Goal: Task Accomplishment & Management: Complete application form

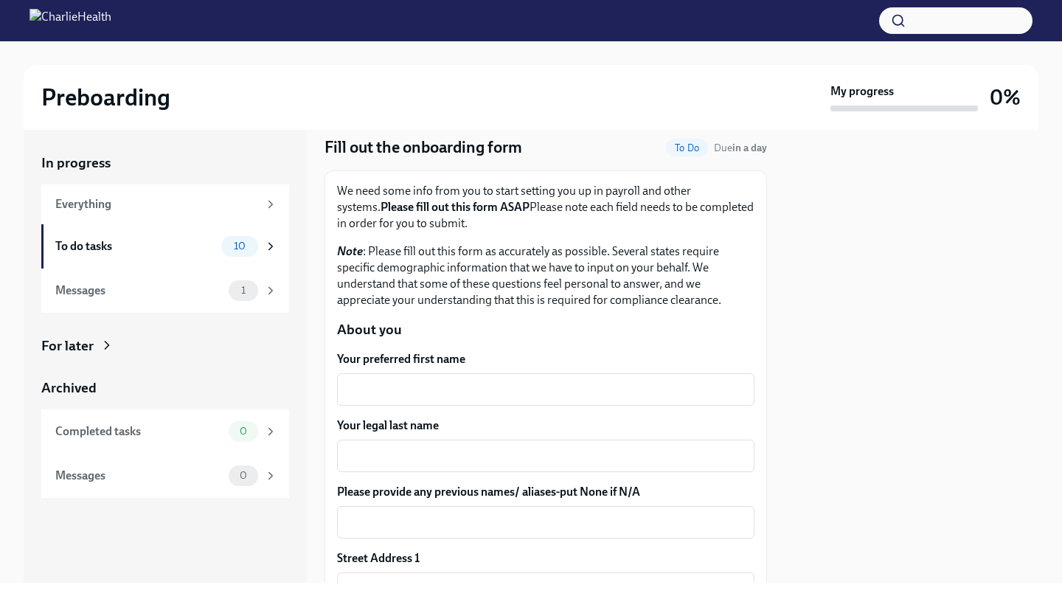
scroll to position [47, 0]
click at [397, 381] on textarea "Your preferred first name" at bounding box center [546, 389] width 400 height 18
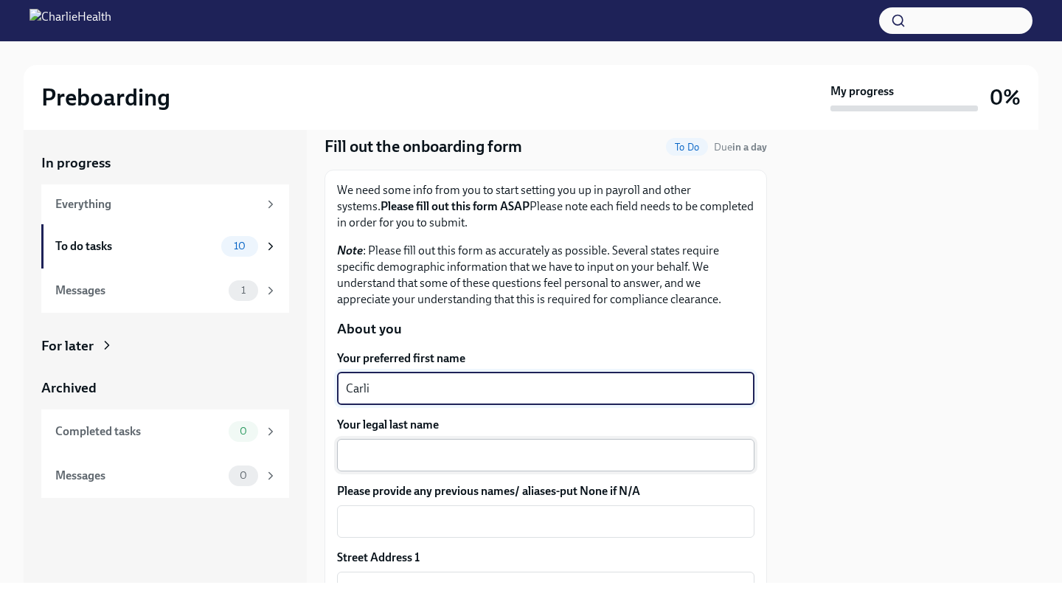
type textarea "Carli"
click at [394, 442] on div "x ​" at bounding box center [545, 455] width 417 height 32
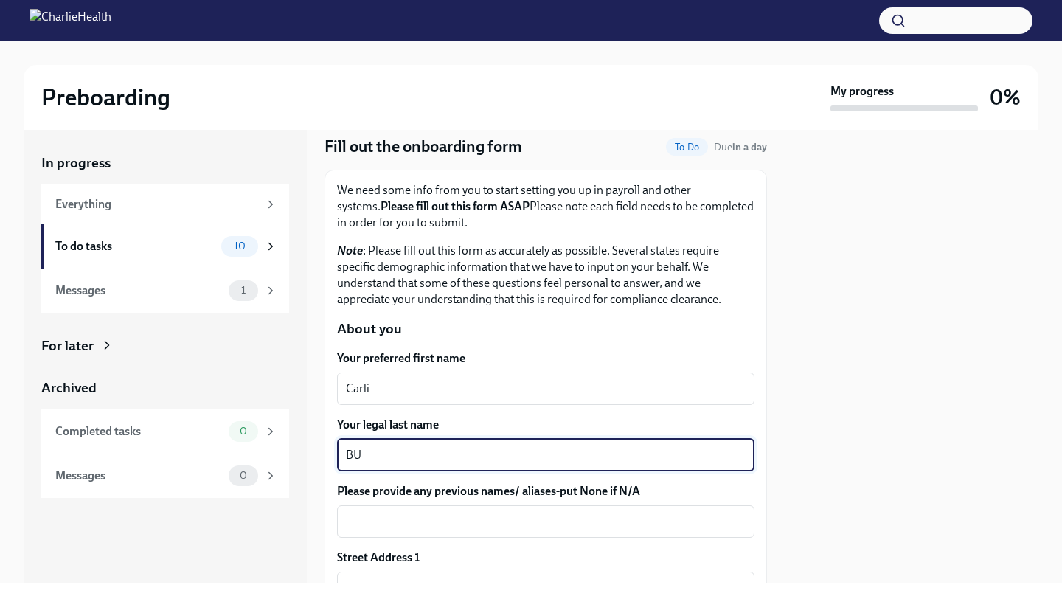
type textarea "B"
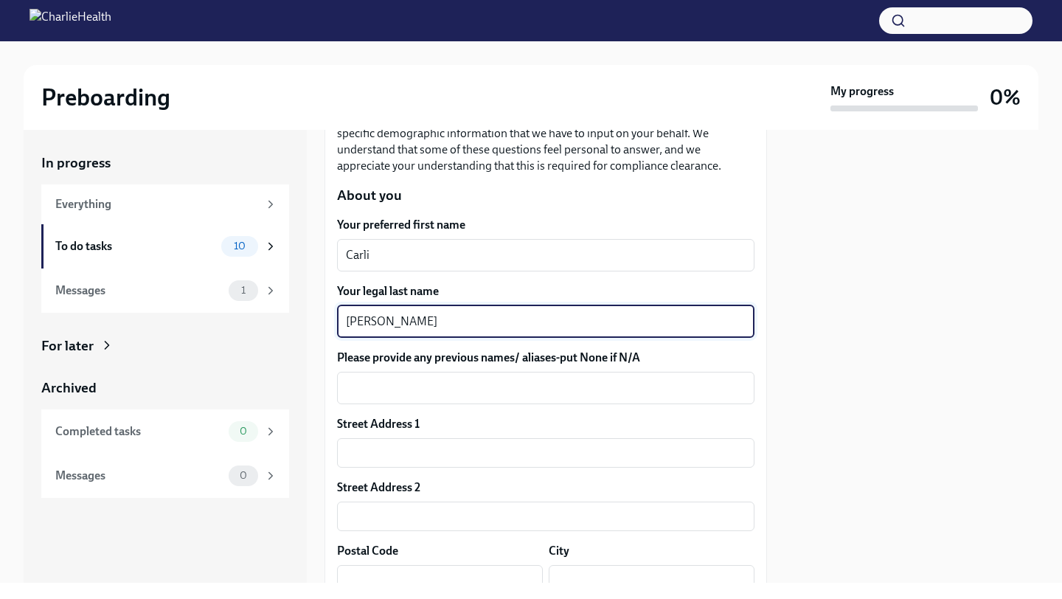
scroll to position [187, 0]
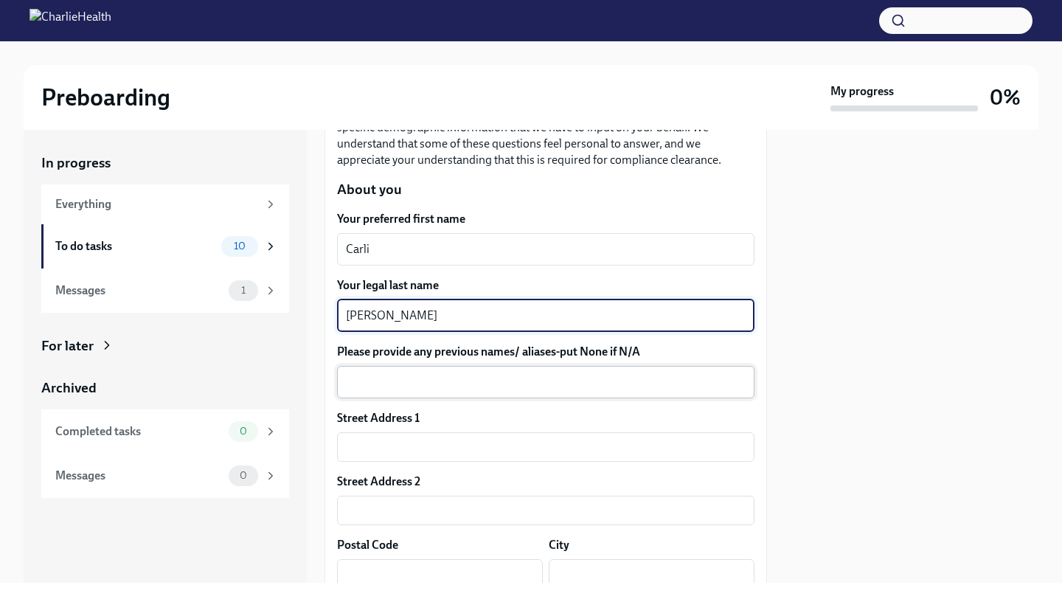
type textarea "[PERSON_NAME]"
click at [470, 383] on textarea "Please provide any previous names/ aliases-put None if N/A" at bounding box center [546, 382] width 400 height 18
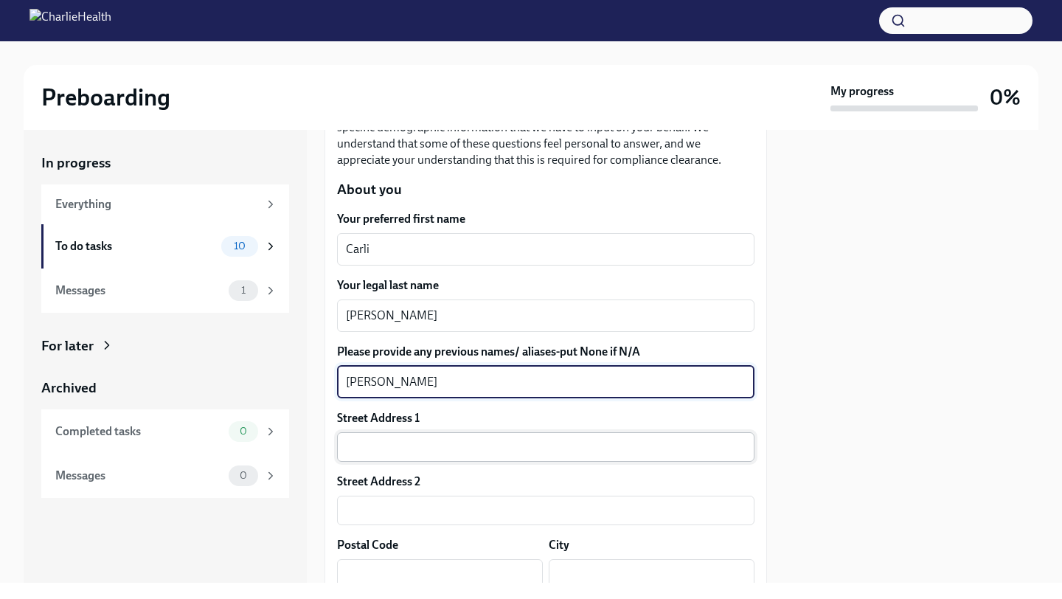
type textarea "[PERSON_NAME]"
click at [454, 451] on input "text" at bounding box center [545, 446] width 417 height 29
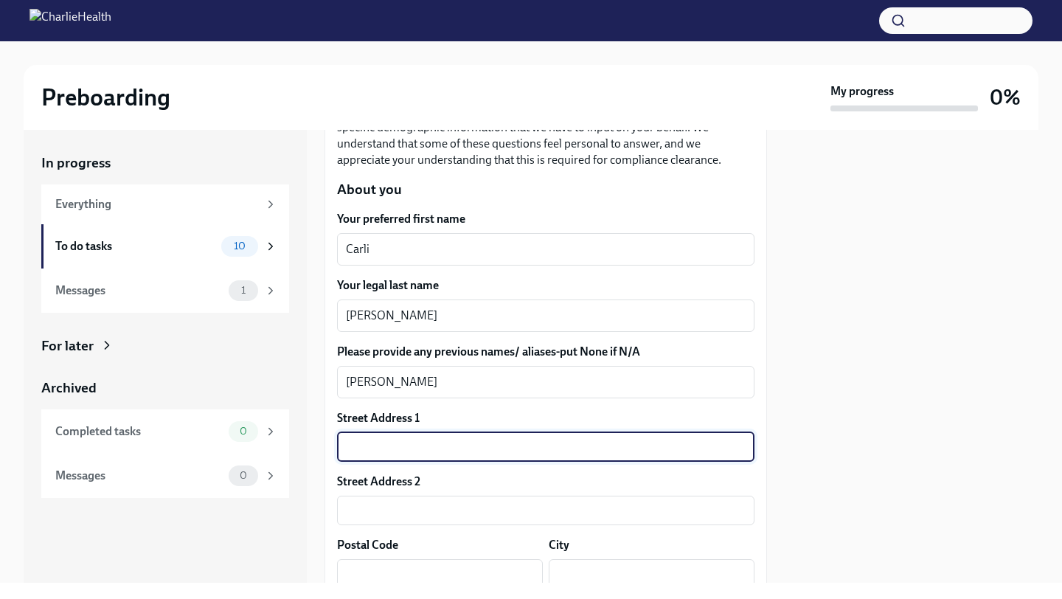
type input "[STREET_ADDRESS]"
type input "99504"
type input "Anchorage"
type input "AK"
type input "US"
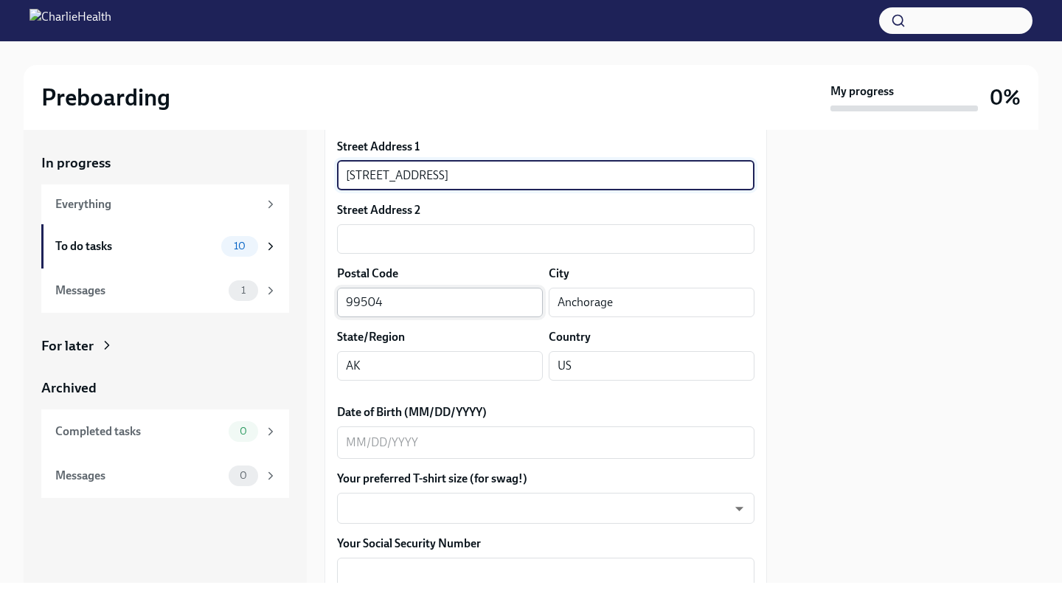
scroll to position [459, 0]
click at [462, 440] on textarea "Date of Birth (MM/DD/YYYY)" at bounding box center [546, 442] width 400 height 18
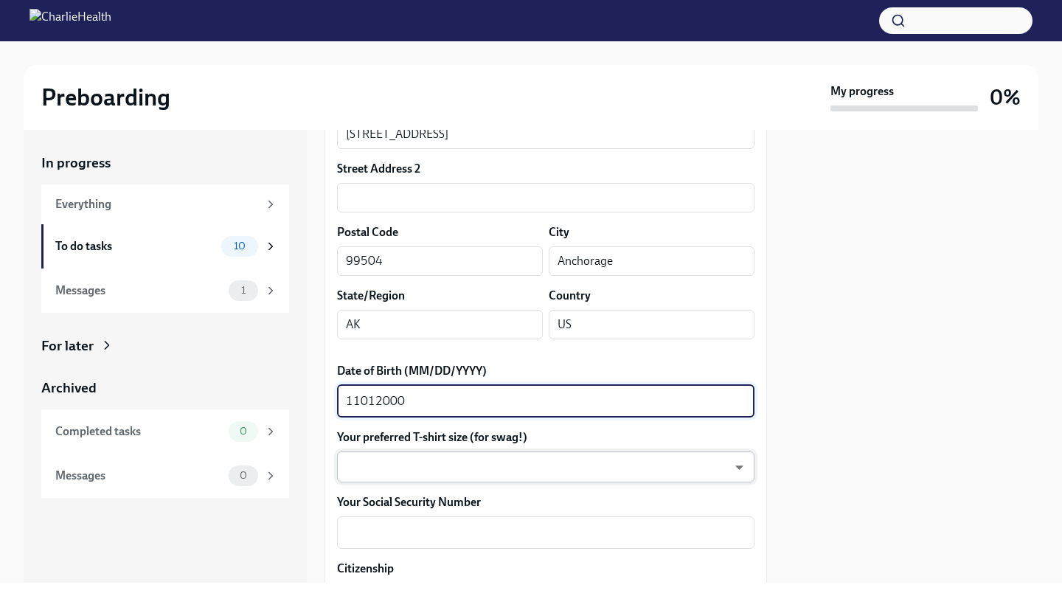
scroll to position [566, 0]
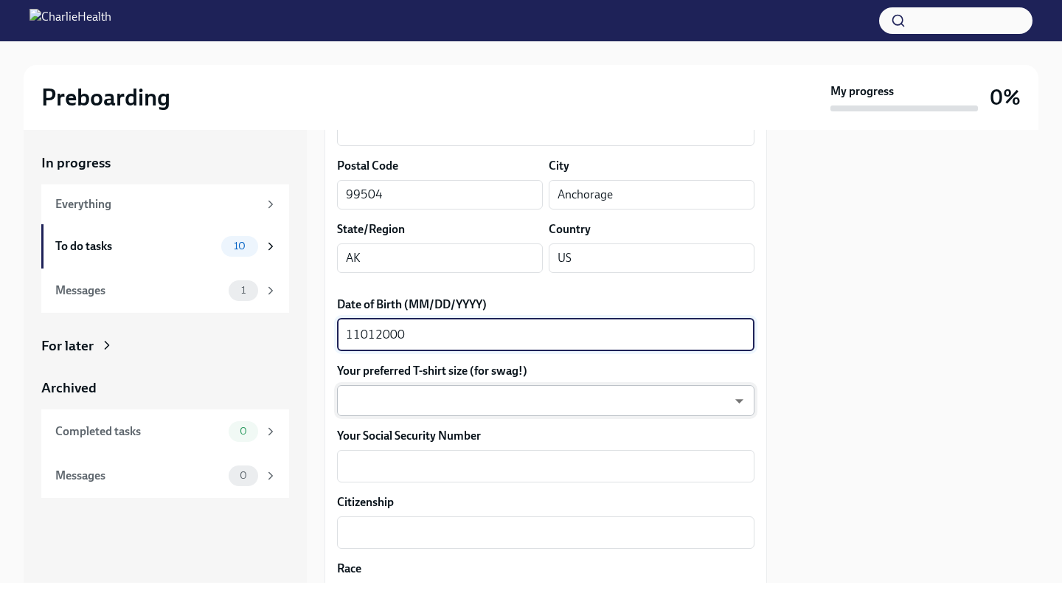
type textarea "11012000"
click at [484, 386] on body "Preboarding My progress 0% In progress Everything To do tasks 10 Messages 1 For…" at bounding box center [531, 299] width 1062 height 599
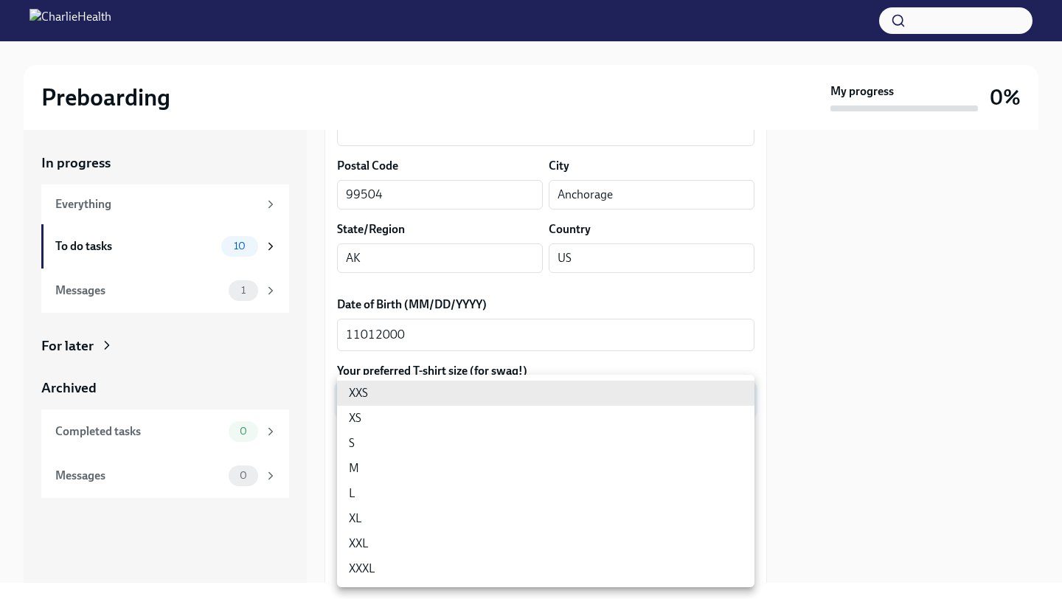
click at [448, 444] on li "S" at bounding box center [545, 443] width 417 height 25
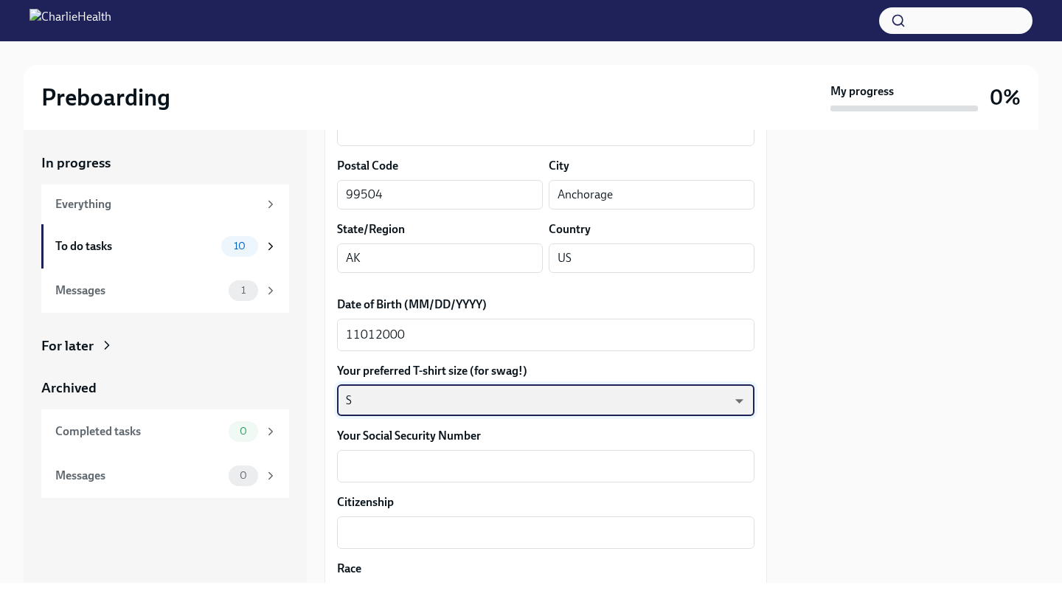
type input "GYTm_qoab"
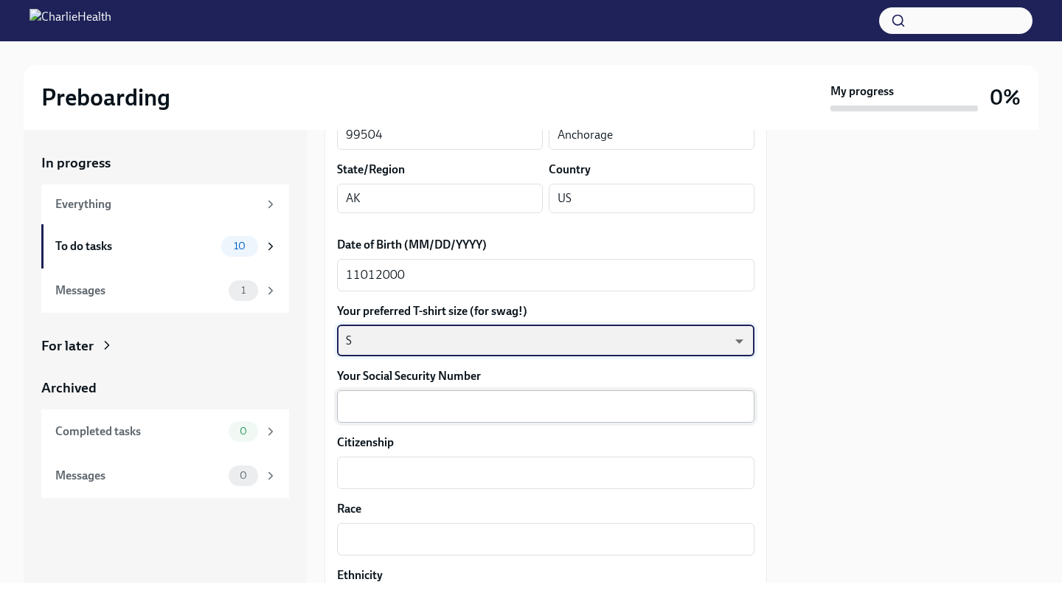
scroll to position [628, 0]
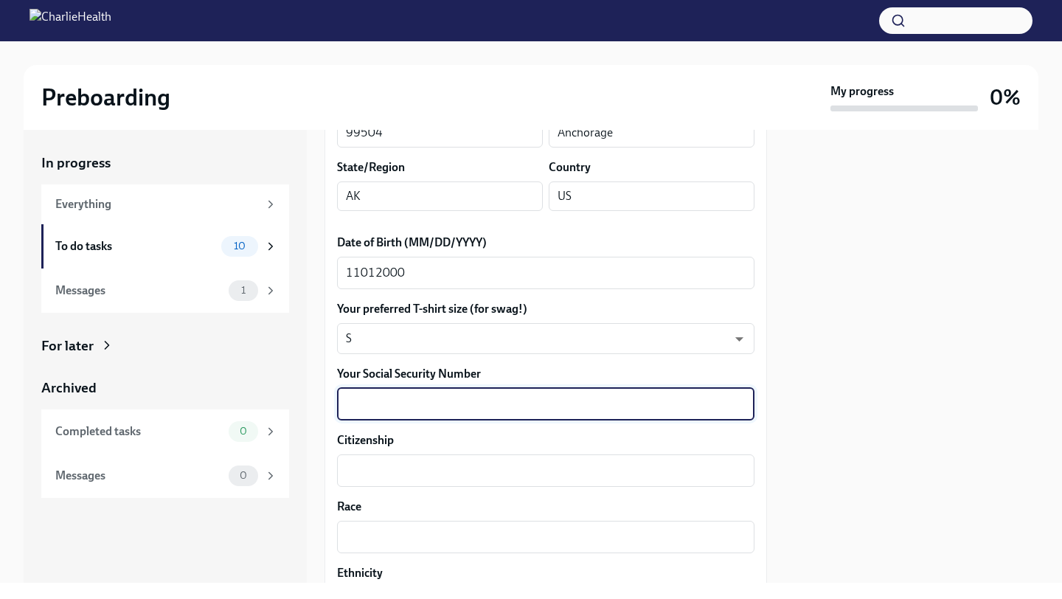
click at [456, 396] on textarea "Your Social Security Number" at bounding box center [546, 404] width 400 height 18
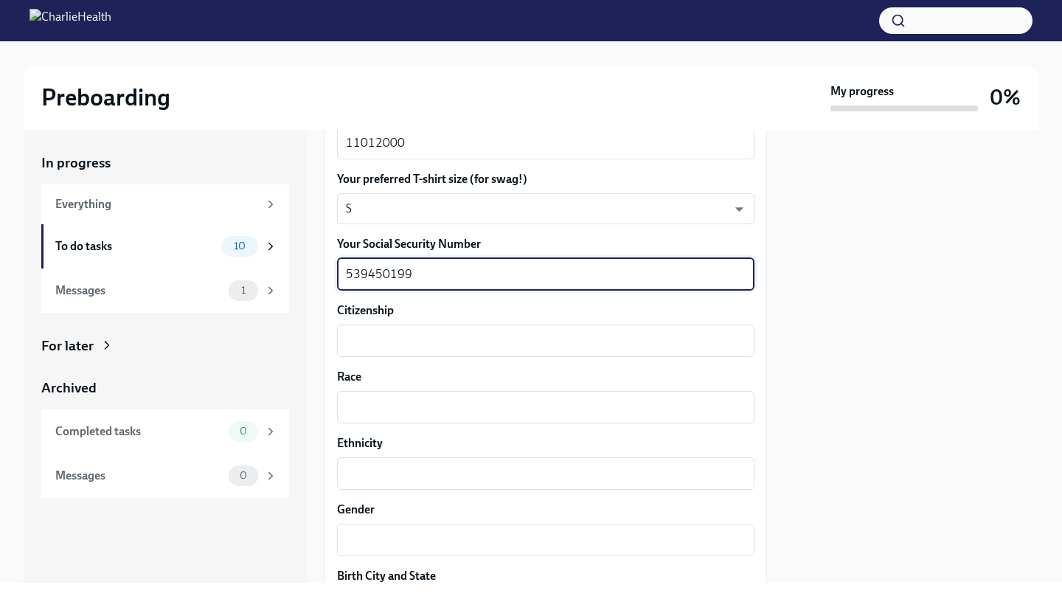
scroll to position [766, 0]
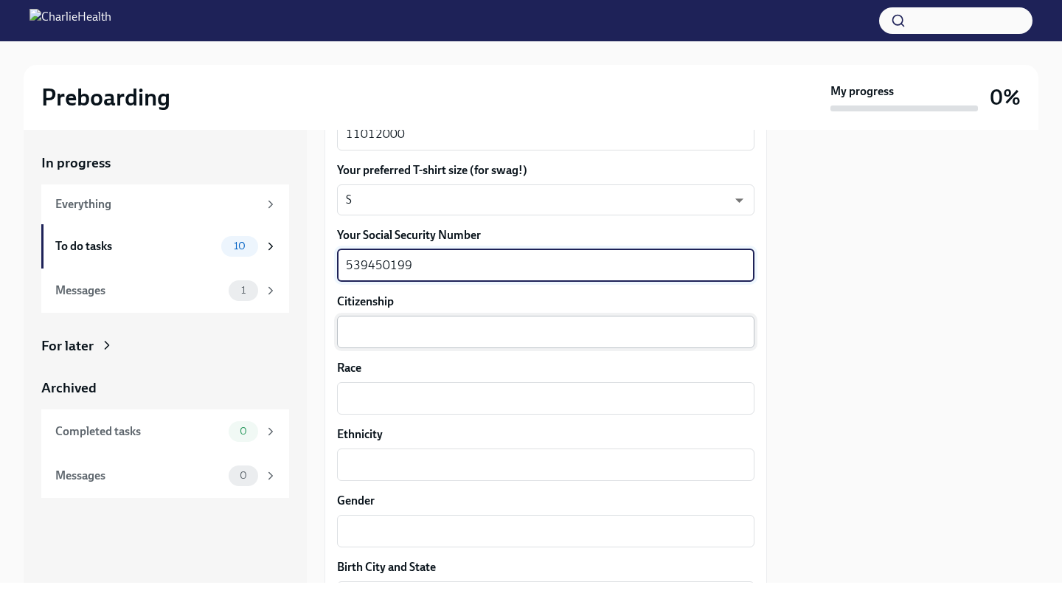
type textarea "539450199"
click at [408, 332] on textarea "Citizenship" at bounding box center [546, 332] width 400 height 18
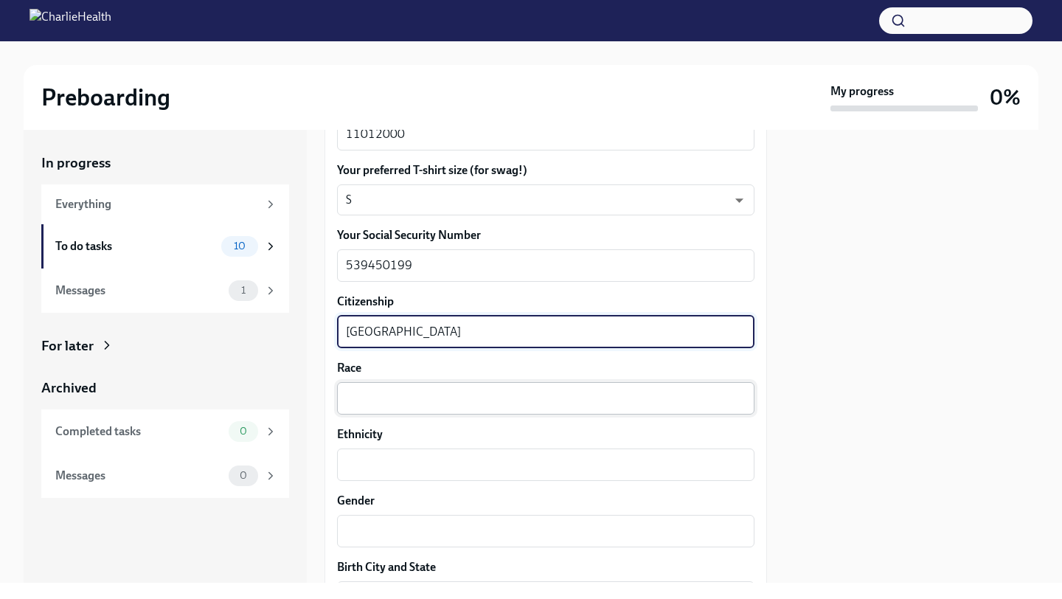
type textarea "[GEOGRAPHIC_DATA]"
click at [391, 404] on textarea "Race" at bounding box center [546, 398] width 400 height 18
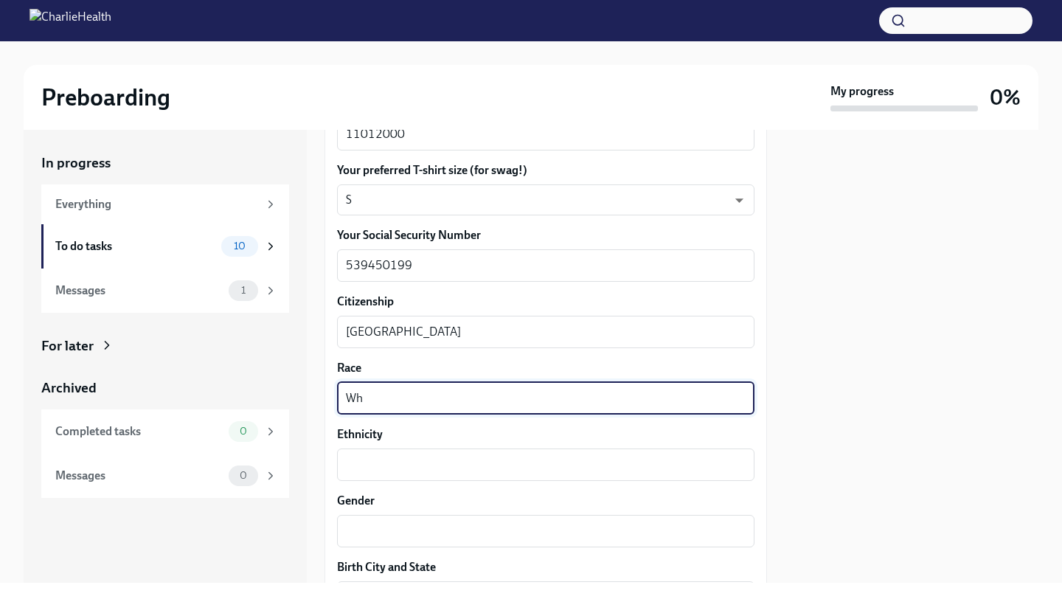
type textarea "W"
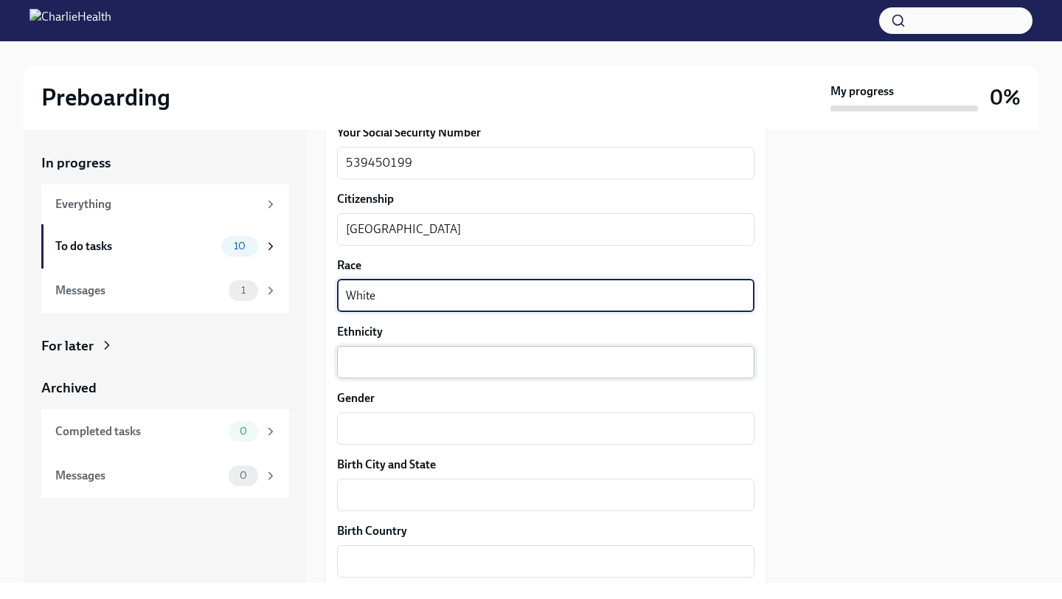
type textarea "White"
click at [400, 364] on textarea "Ethnicity" at bounding box center [546, 362] width 400 height 18
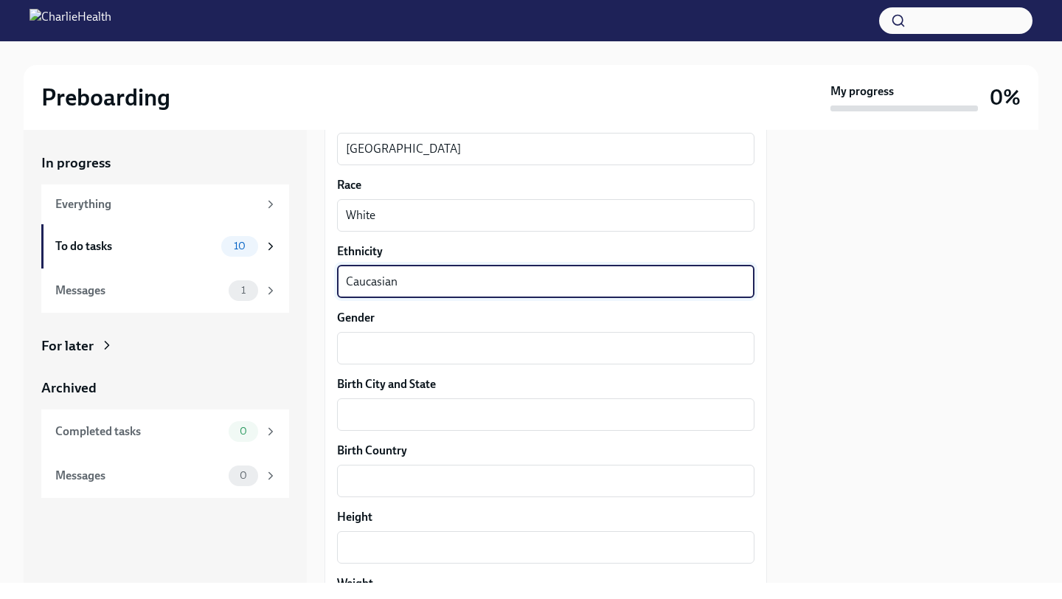
scroll to position [960, 0]
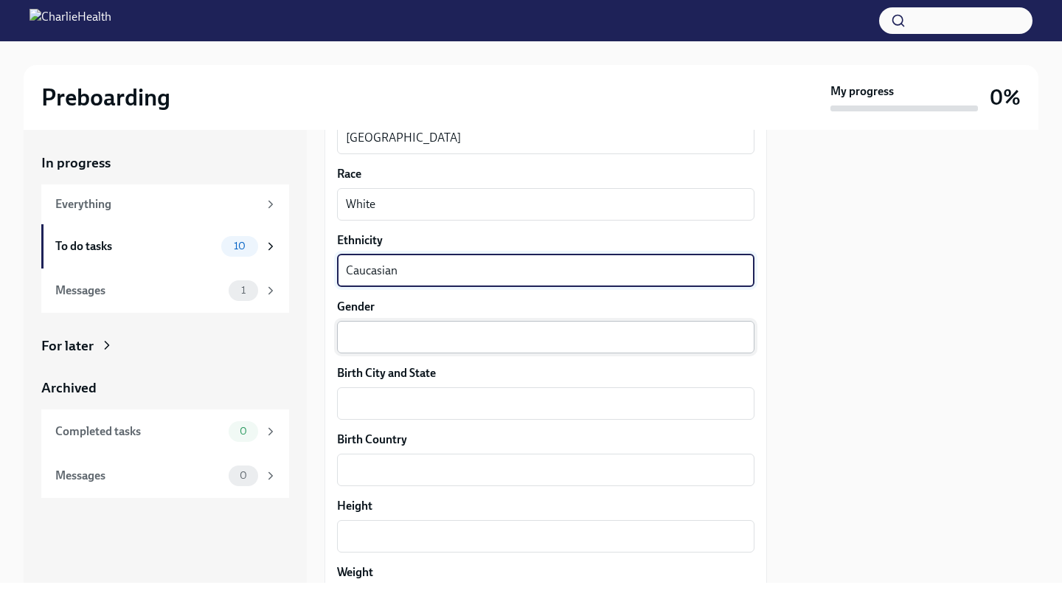
type textarea "Caucasian"
click at [399, 344] on textarea "Gender" at bounding box center [546, 337] width 400 height 18
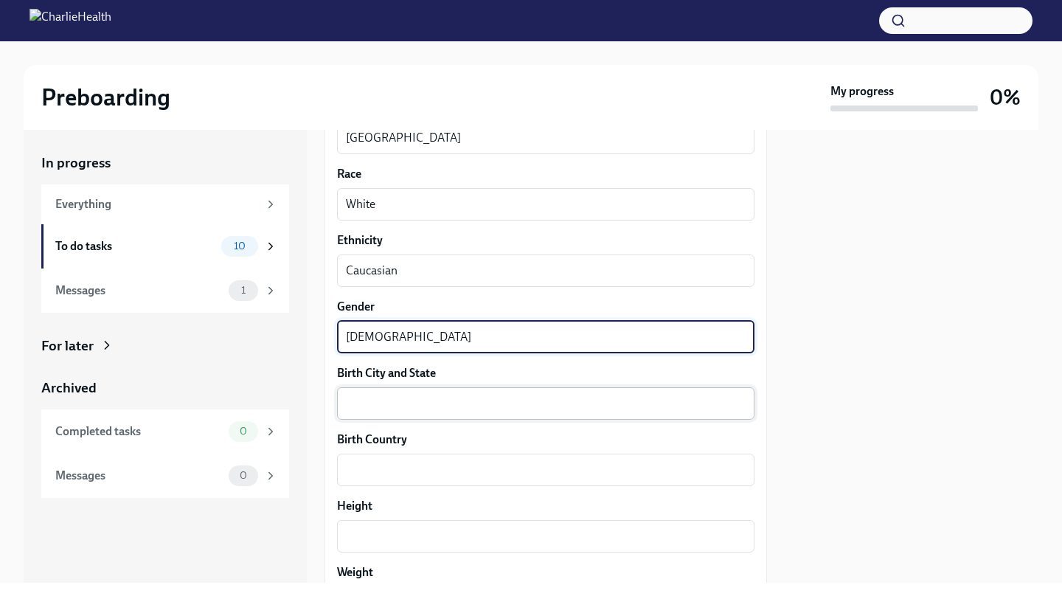
type textarea "[DEMOGRAPHIC_DATA]"
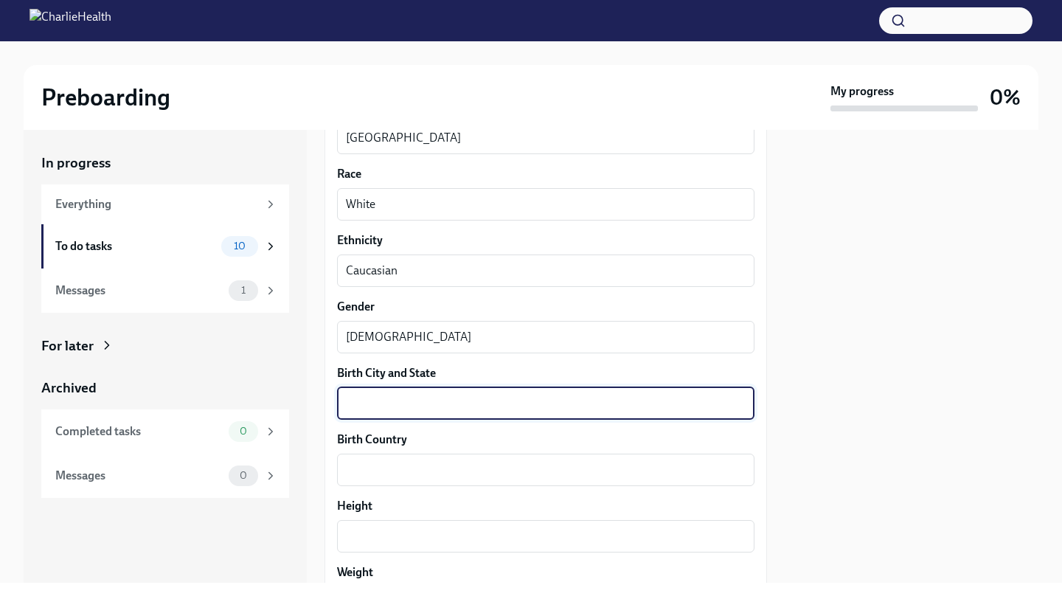
click at [389, 398] on textarea "Birth City and State" at bounding box center [546, 404] width 400 height 18
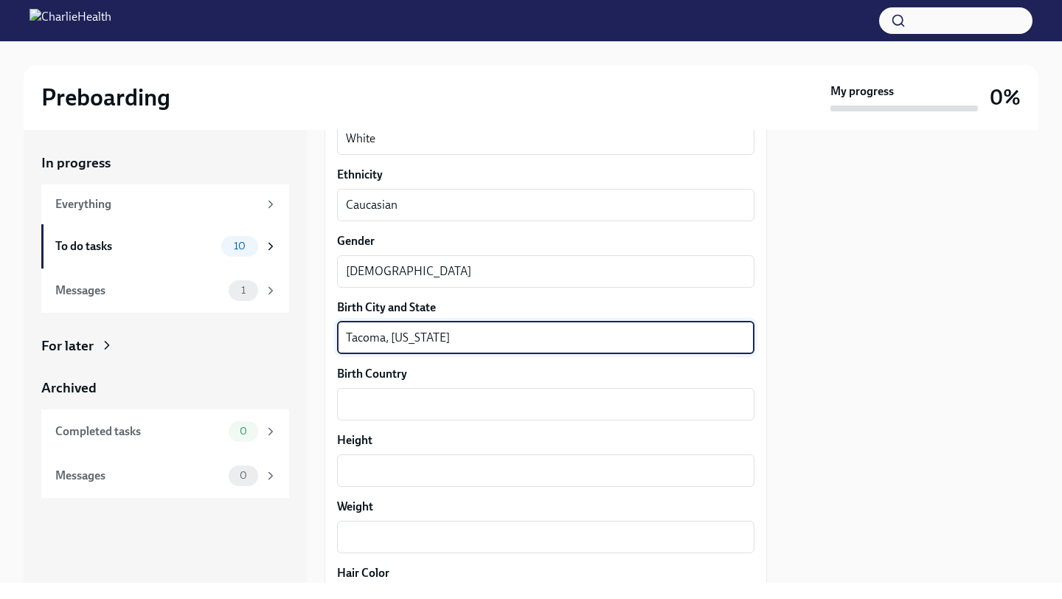
scroll to position [1027, 0]
type textarea "Tacoma, [US_STATE]"
click at [407, 406] on textarea "Birth Country" at bounding box center [546, 404] width 400 height 18
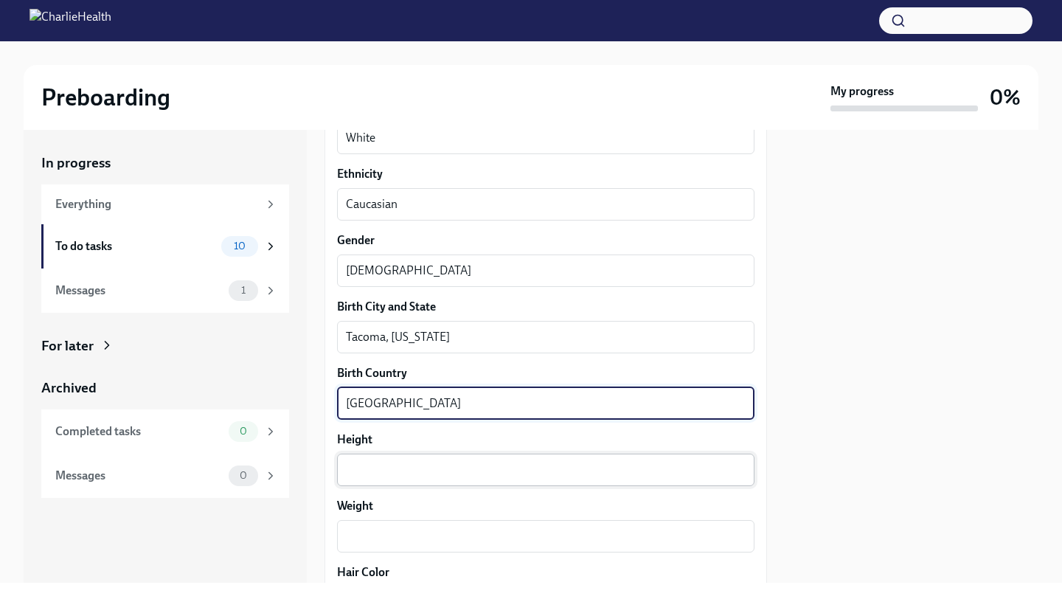
type textarea "[GEOGRAPHIC_DATA]"
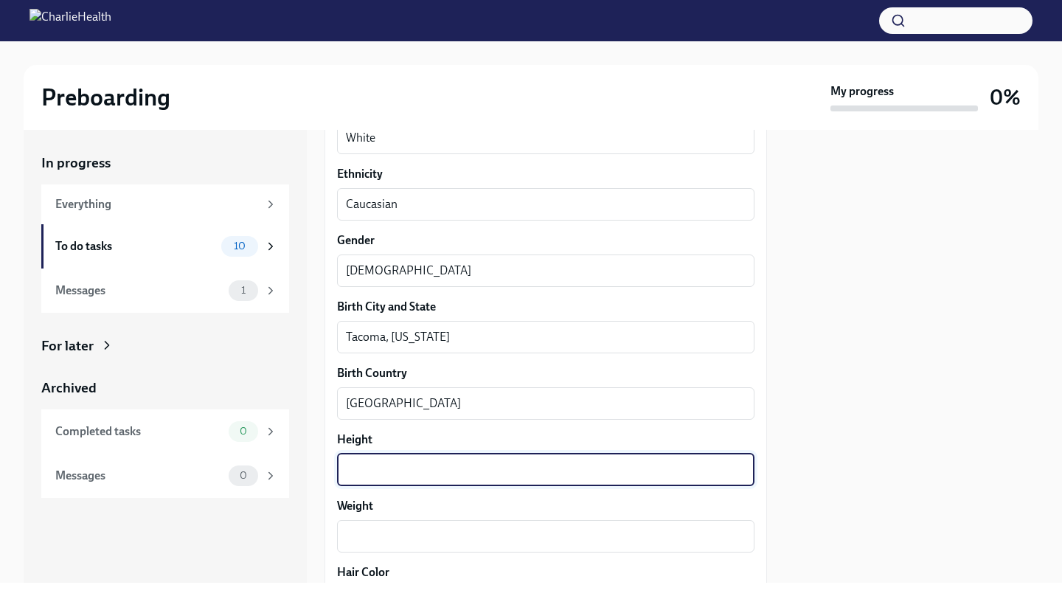
click at [383, 468] on textarea "Height" at bounding box center [546, 470] width 400 height 18
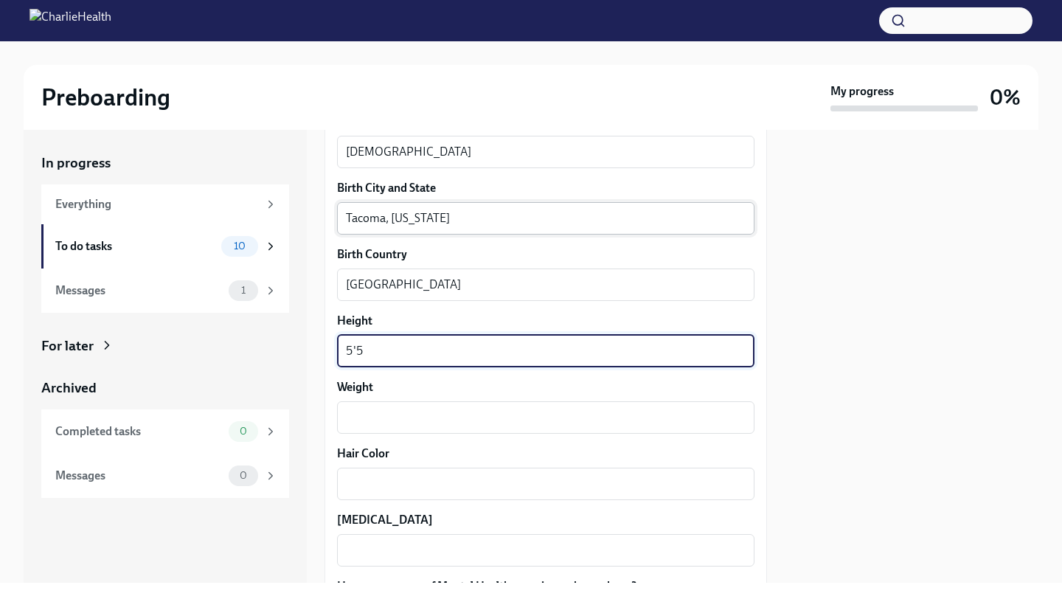
scroll to position [1176, 0]
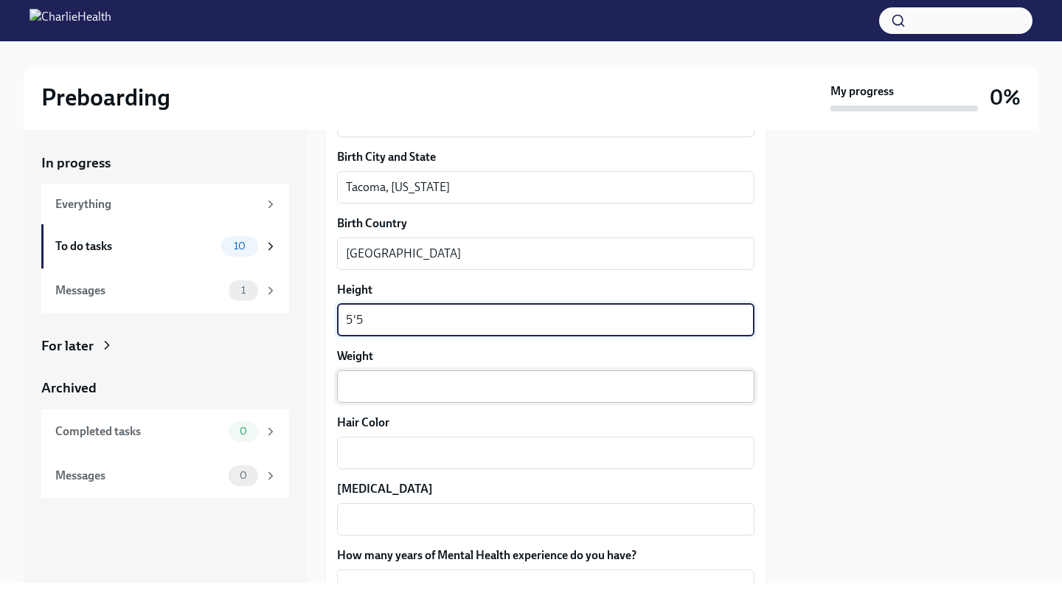
type textarea "5'5"
click at [432, 389] on textarea "Weight" at bounding box center [546, 387] width 400 height 18
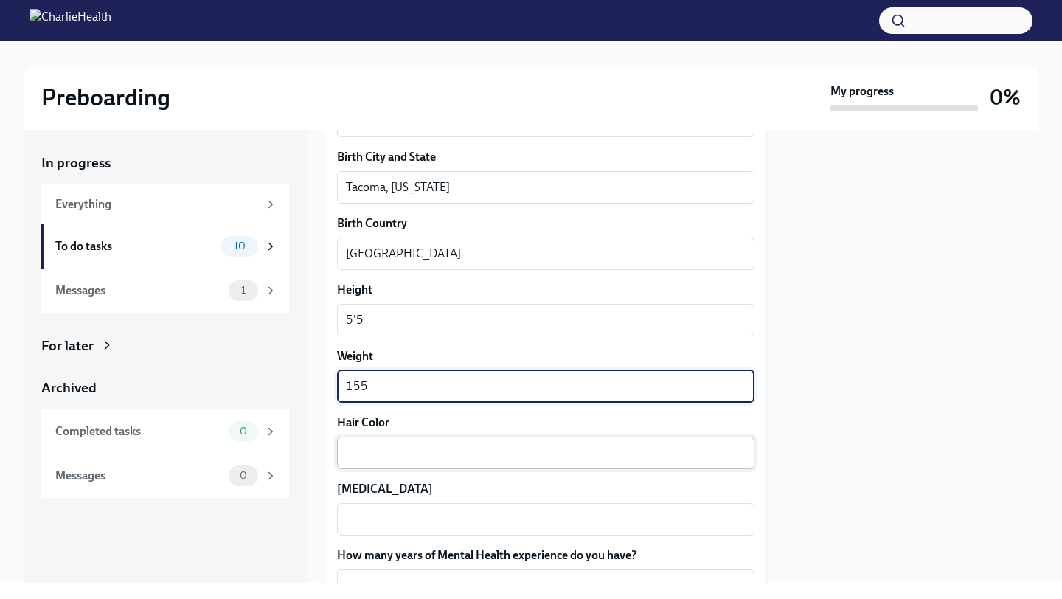
type textarea "155"
click at [435, 451] on textarea "Hair Color" at bounding box center [546, 453] width 400 height 18
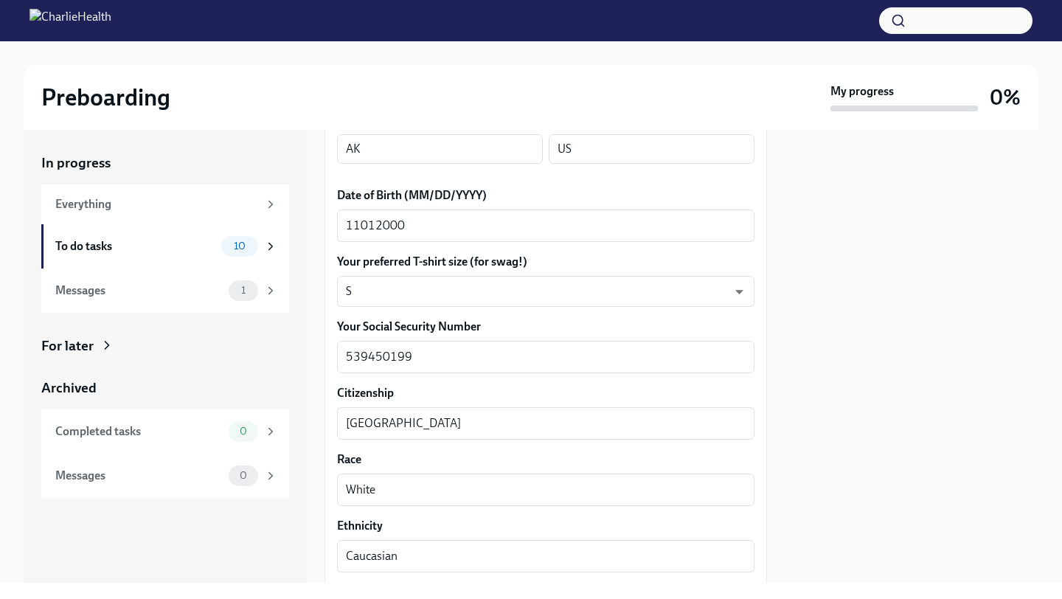
scroll to position [677, 0]
type textarea "Brown"
click at [681, 286] on body "Preboarding My progress 0% In progress Everything To do tasks 10 Messages 1 For…" at bounding box center [531, 299] width 1062 height 599
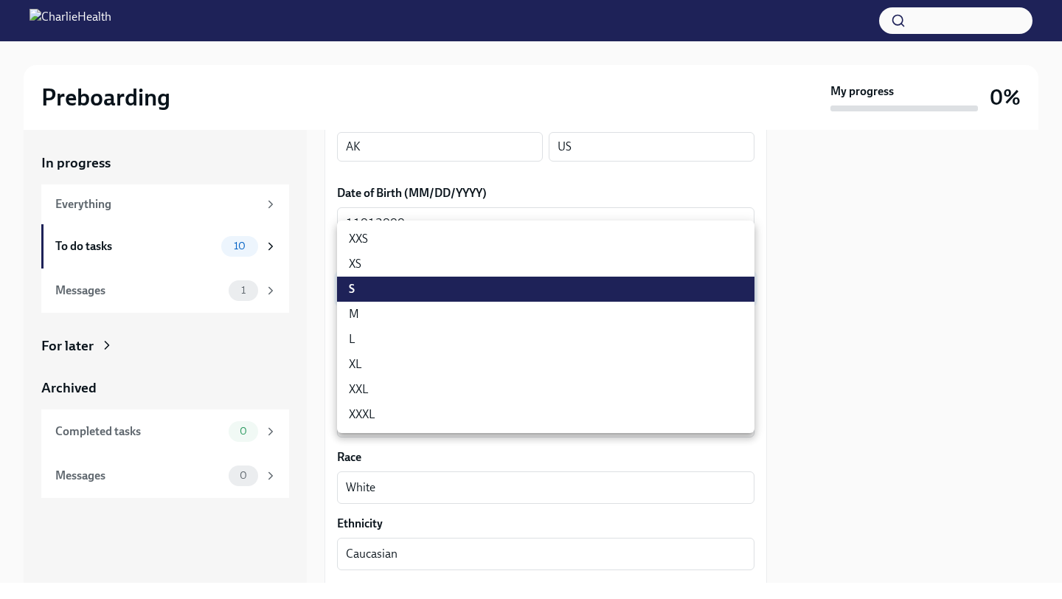
click at [520, 318] on li "M" at bounding box center [545, 314] width 417 height 25
type input "wd3N6mQyWZ"
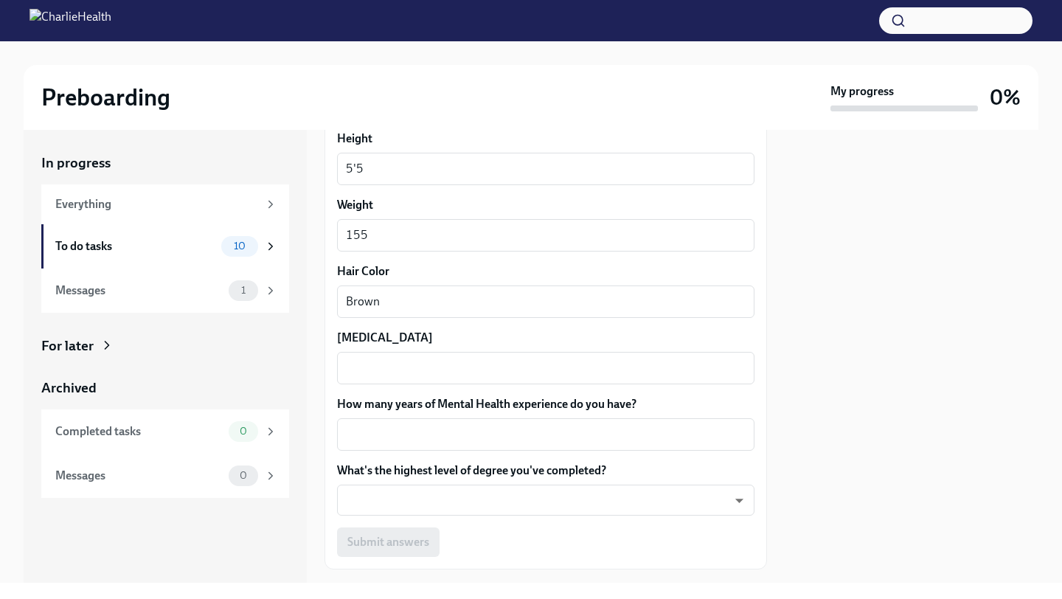
scroll to position [1332, 0]
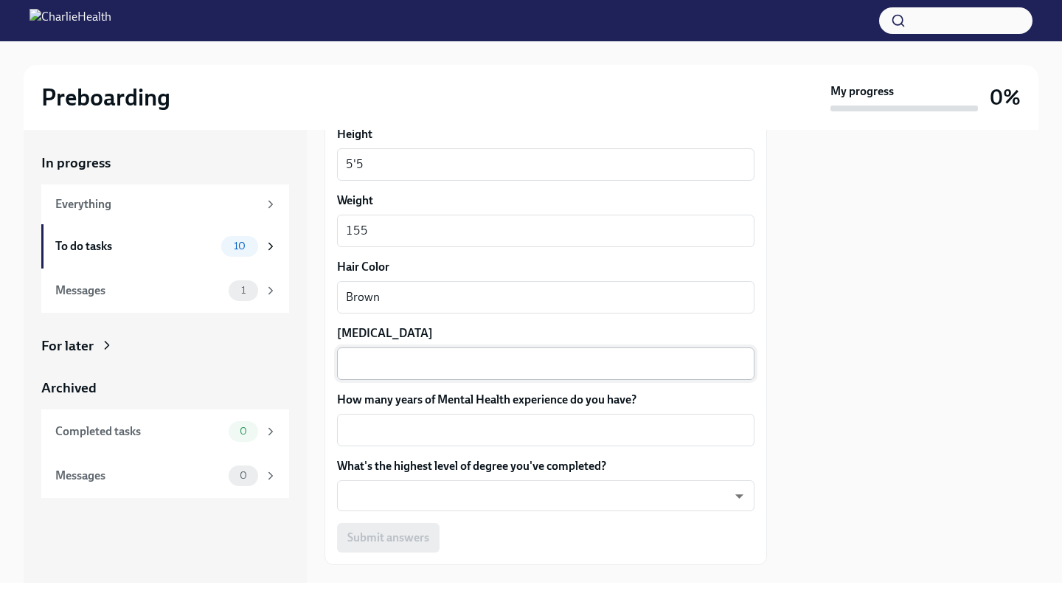
click at [459, 360] on textarea "[MEDICAL_DATA]" at bounding box center [546, 364] width 400 height 18
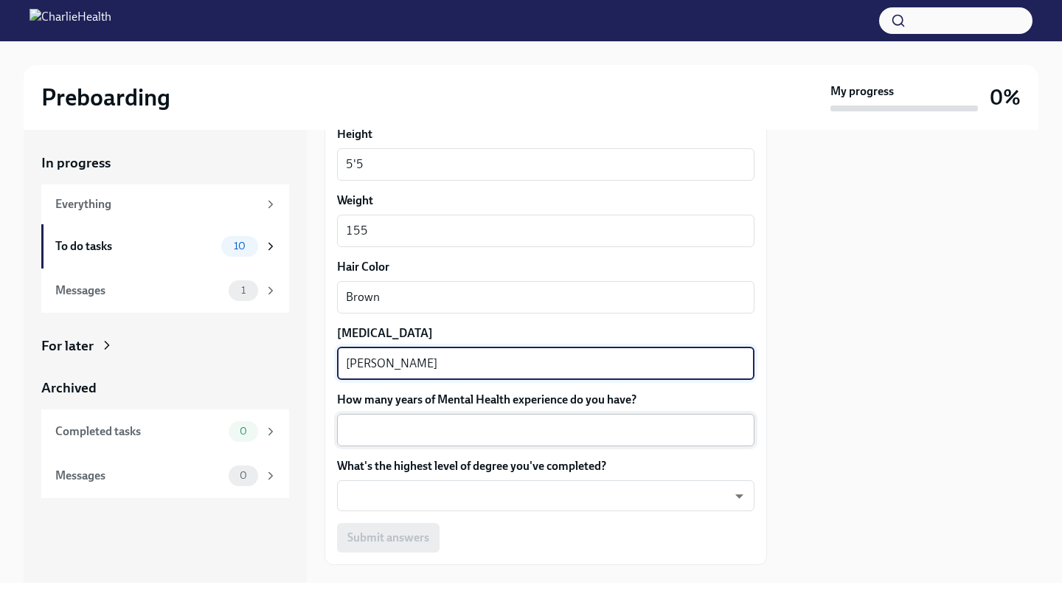
type textarea "[PERSON_NAME]"
click at [448, 429] on textarea "How many years of Mental Health experience do you have?" at bounding box center [546, 430] width 400 height 18
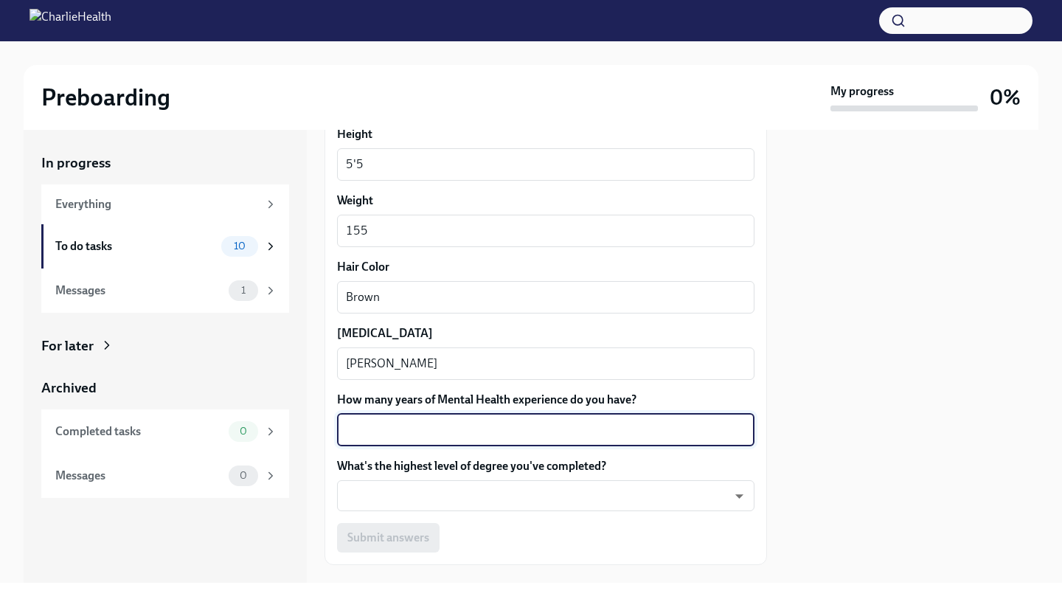
type textarea "1"
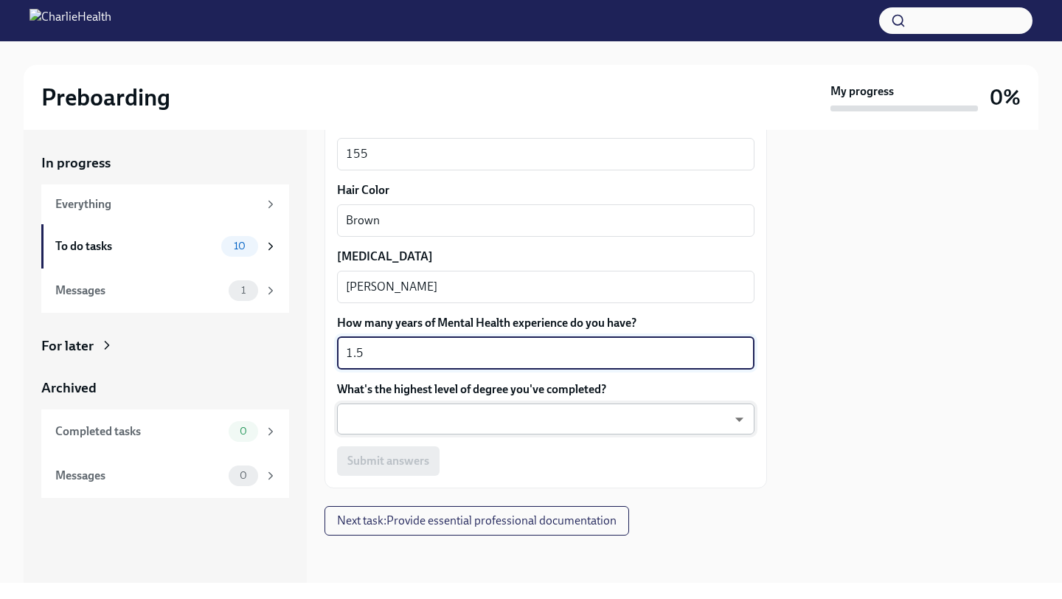
type textarea "1.5"
click at [536, 416] on body "Preboarding My progress 0% In progress Everything To do tasks 10 Messages 1 For…" at bounding box center [531, 299] width 1062 height 599
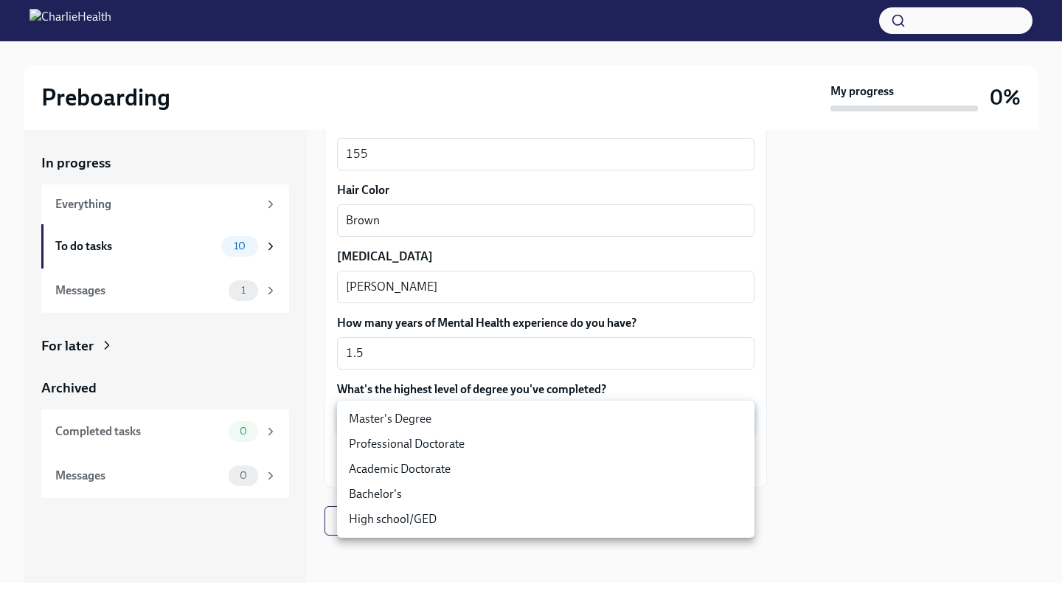
click at [507, 418] on li "Master's Degree" at bounding box center [545, 418] width 417 height 25
type input "2vBr-ghkD"
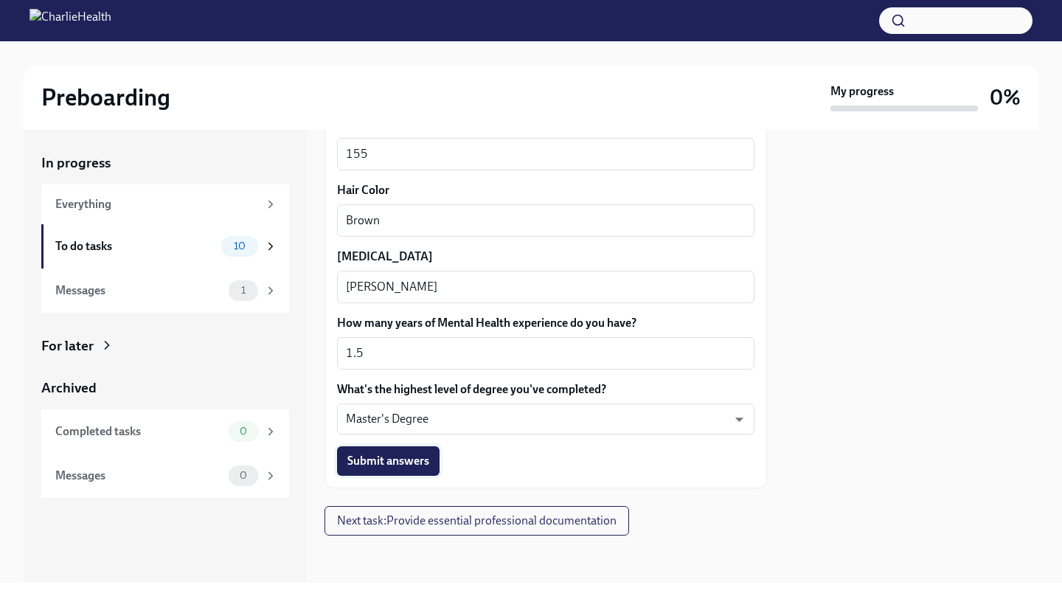
click at [405, 460] on span "Submit answers" at bounding box center [388, 461] width 82 height 15
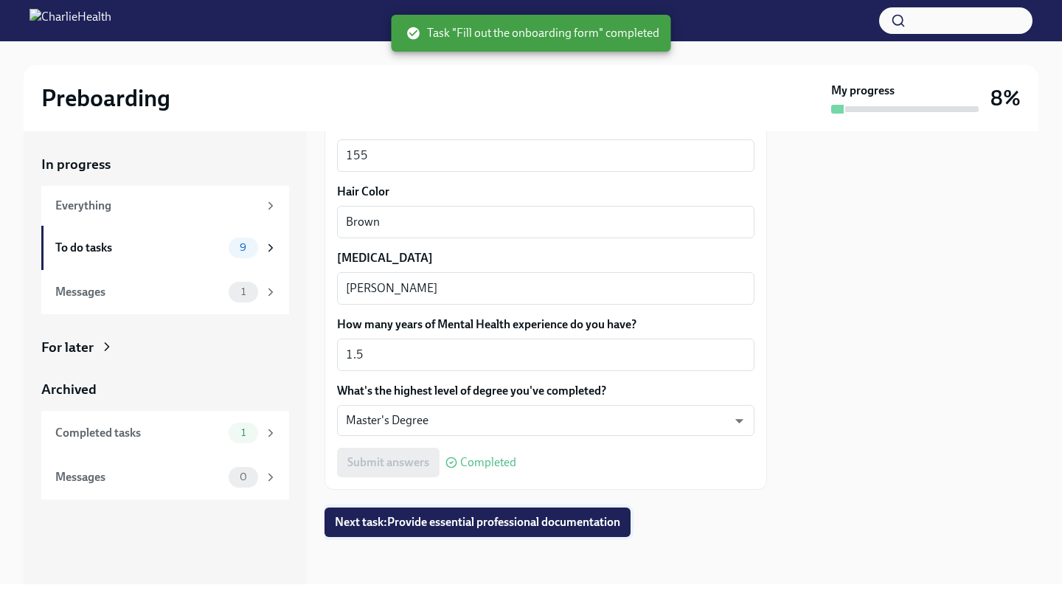
click at [414, 518] on span "Next task : Provide essential professional documentation" at bounding box center [477, 522] width 285 height 15
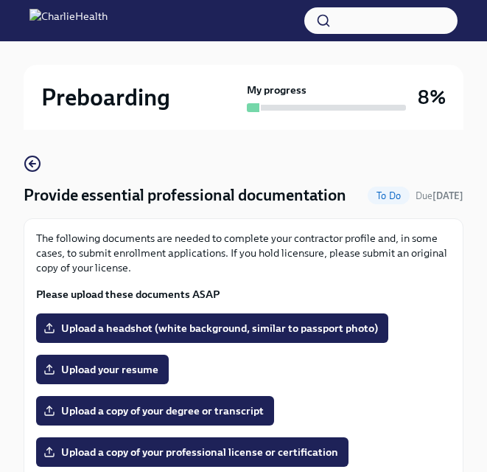
scroll to position [75, 0]
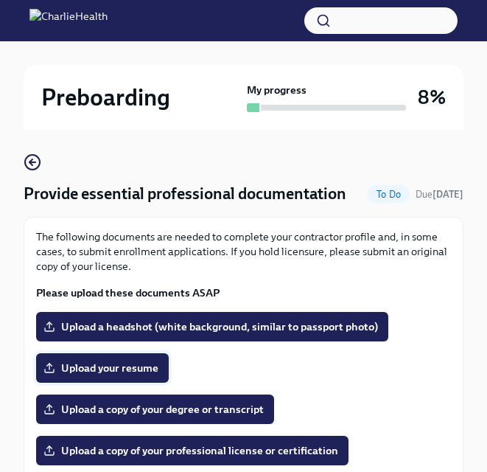
click at [136, 366] on span "Upload your resume" at bounding box center [102, 368] width 112 height 15
click at [0, 0] on input "Upload your resume" at bounding box center [0, 0] width 0 height 0
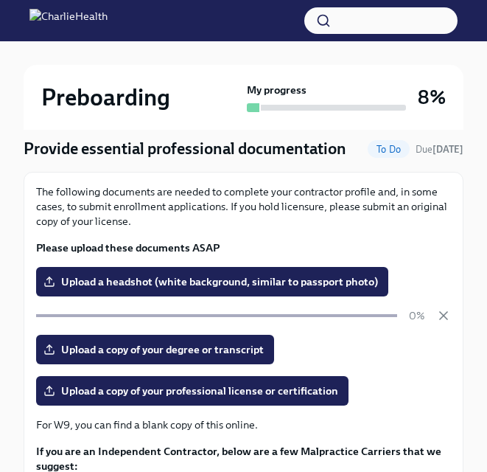
scroll to position [122, 0]
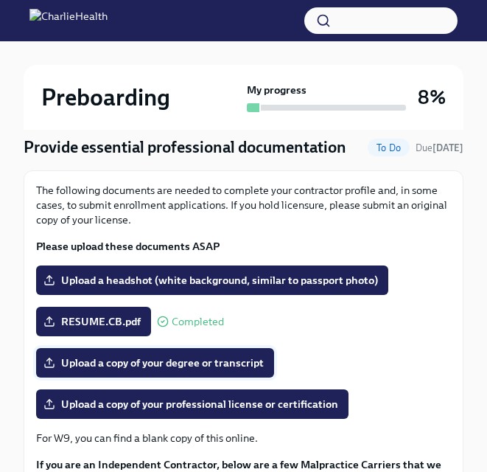
click at [96, 362] on span "Upload a copy of your degree or transcript" at bounding box center [155, 362] width 218 height 15
click at [0, 0] on input "Upload a copy of your degree or transcript" at bounding box center [0, 0] width 0 height 0
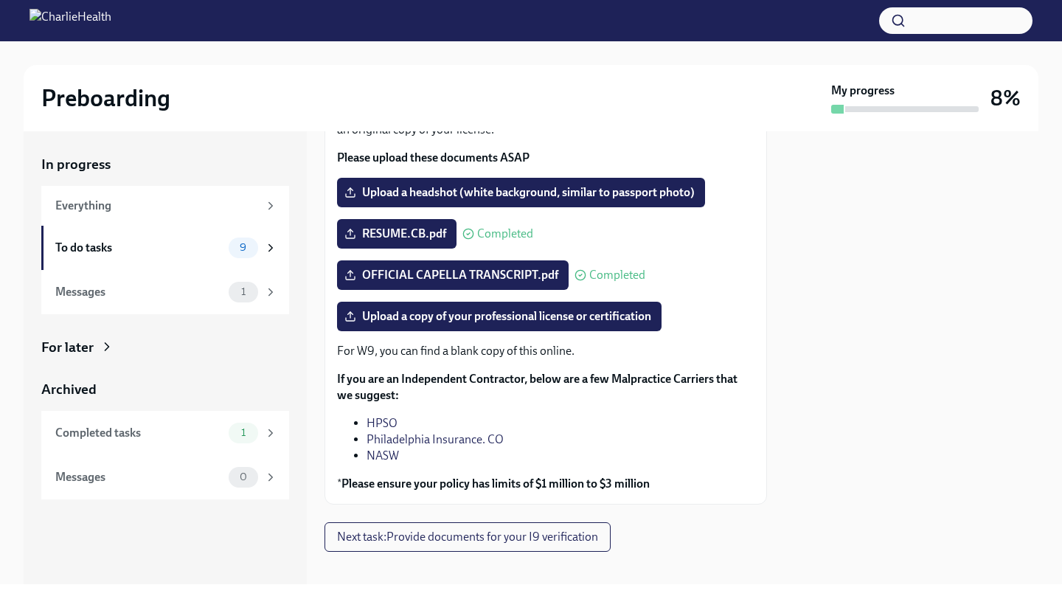
scroll to position [156, 0]
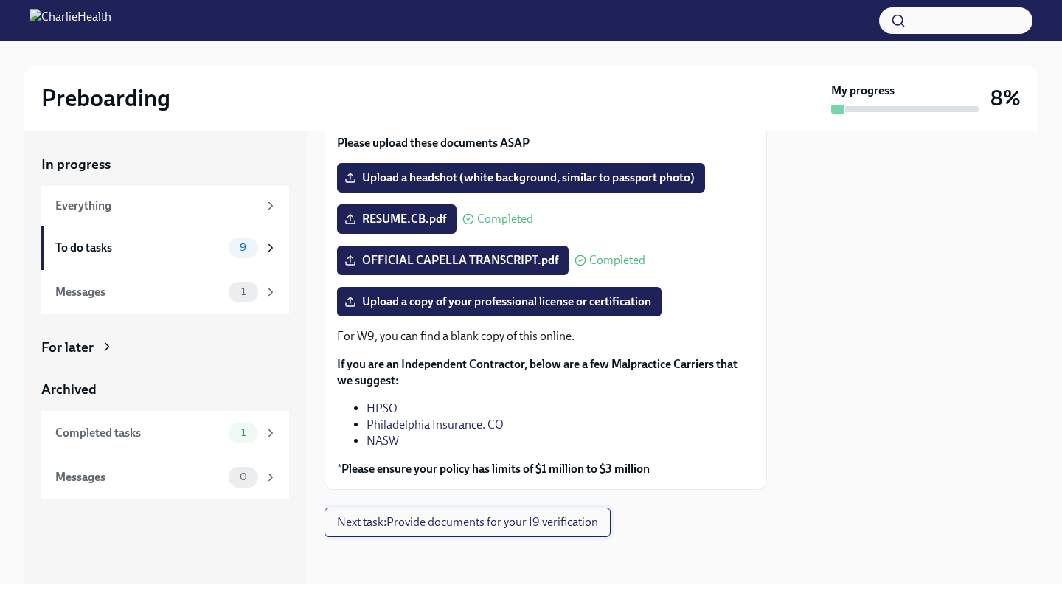
click at [455, 529] on span "Next task : Provide documents for your I9 verification" at bounding box center [467, 522] width 261 height 15
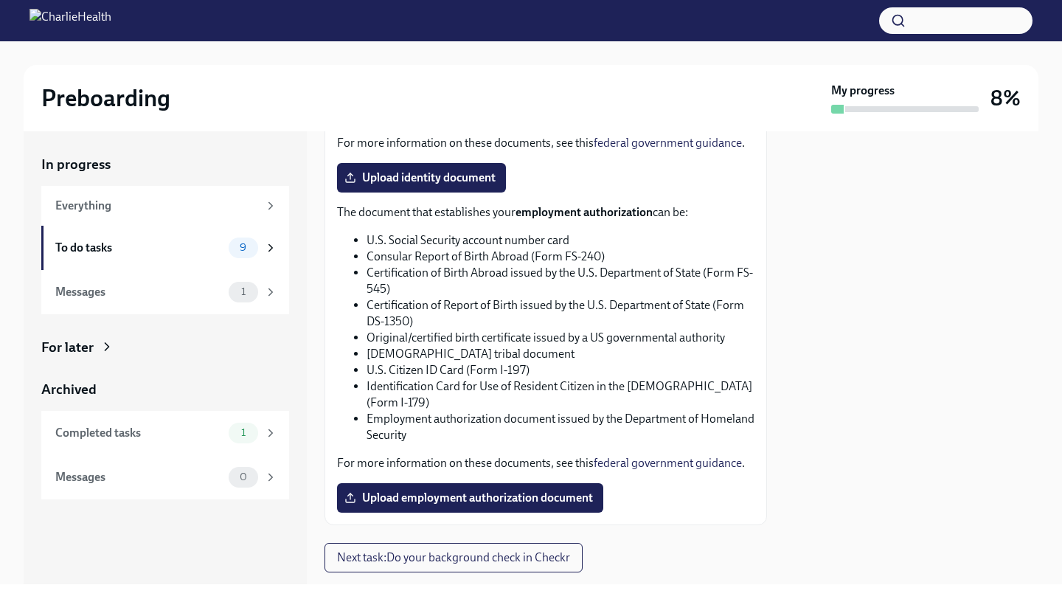
scroll to position [758, 0]
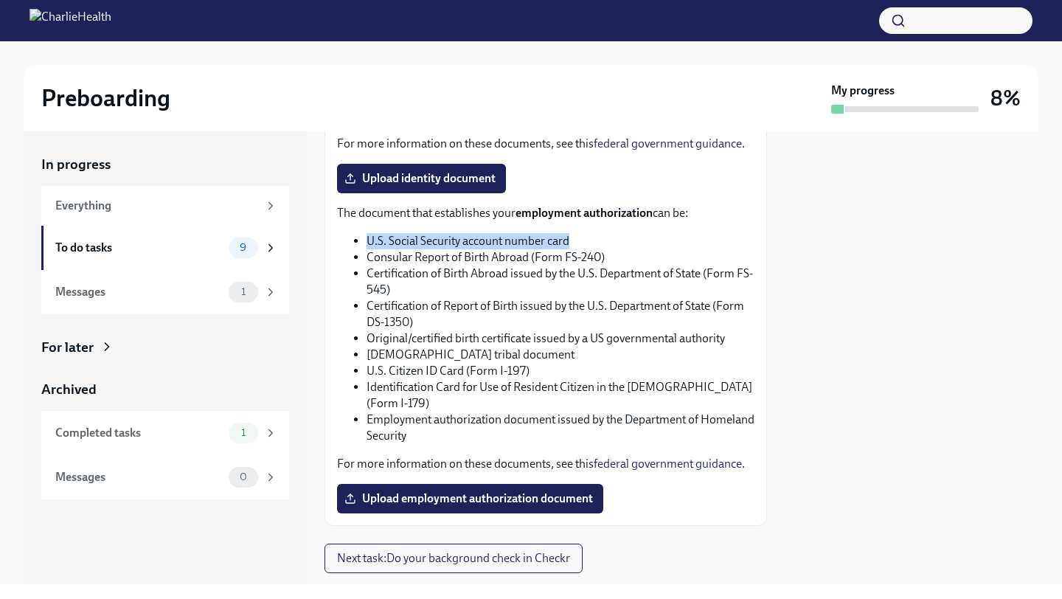
drag, startPoint x: 367, startPoint y: 238, endPoint x: 601, endPoint y: 244, distance: 234.6
click at [601, 244] on li "U.S. Social Security account number card" at bounding box center [561, 241] width 388 height 16
copy li "U.S. Social Security account number card"
click at [493, 392] on li "Identification Card for Use of Resident Citizen in the [DEMOGRAPHIC_DATA] (Form…" at bounding box center [561, 395] width 388 height 32
click at [473, 495] on span "Upload employment authorization document" at bounding box center [470, 498] width 246 height 15
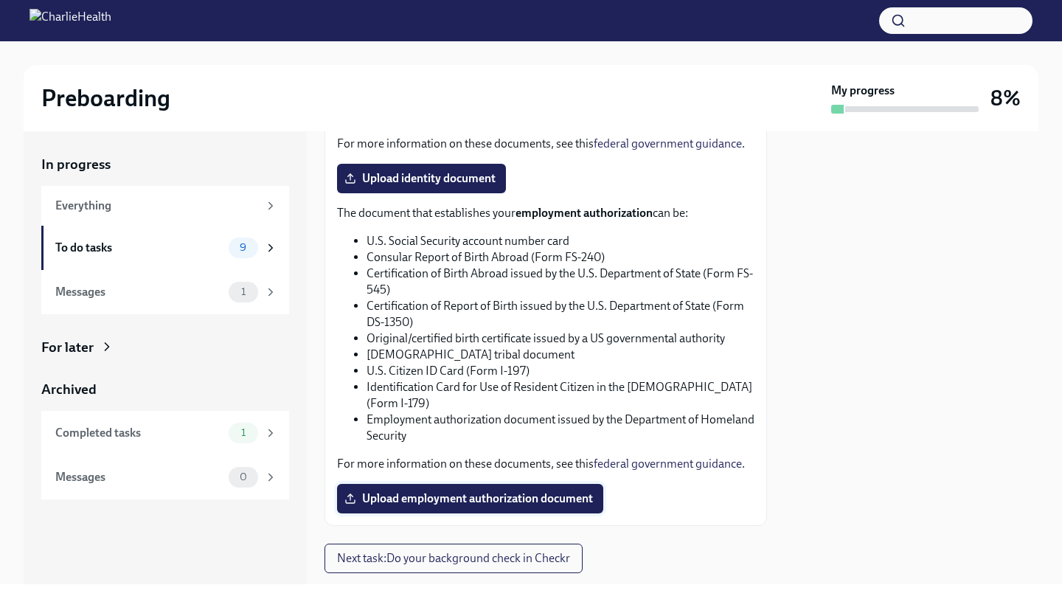
click at [0, 0] on input "Upload employment authorization document" at bounding box center [0, 0] width 0 height 0
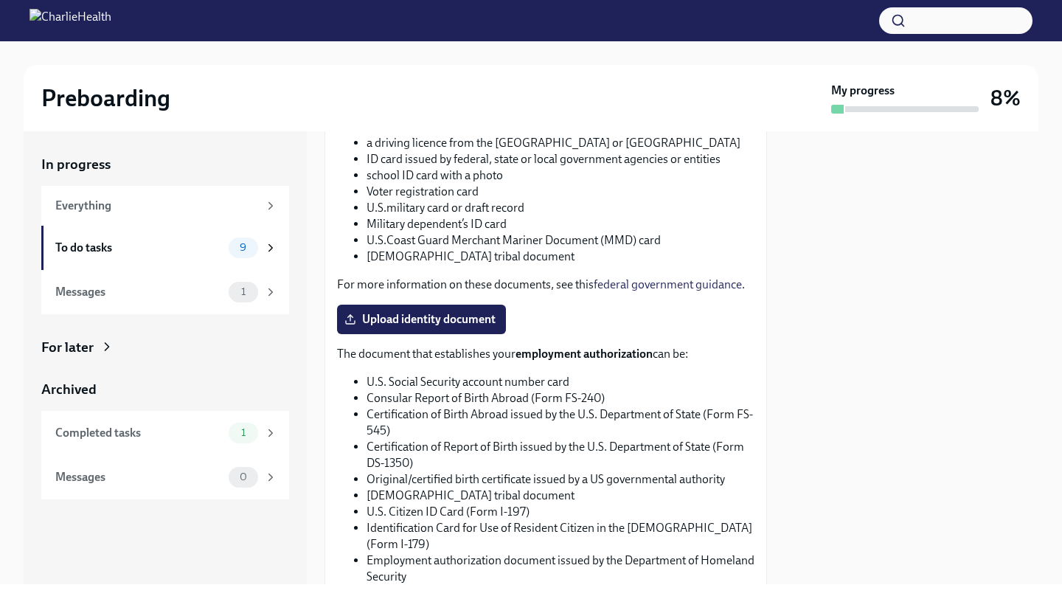
scroll to position [794, 0]
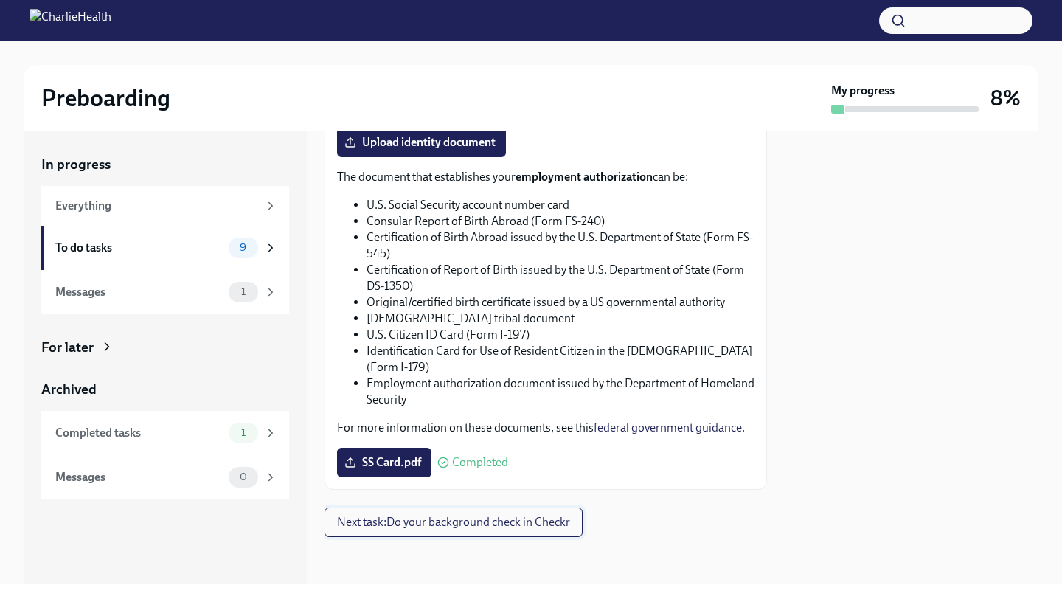
click at [420, 523] on span "Next task : Do your background check in Checkr" at bounding box center [453, 522] width 233 height 15
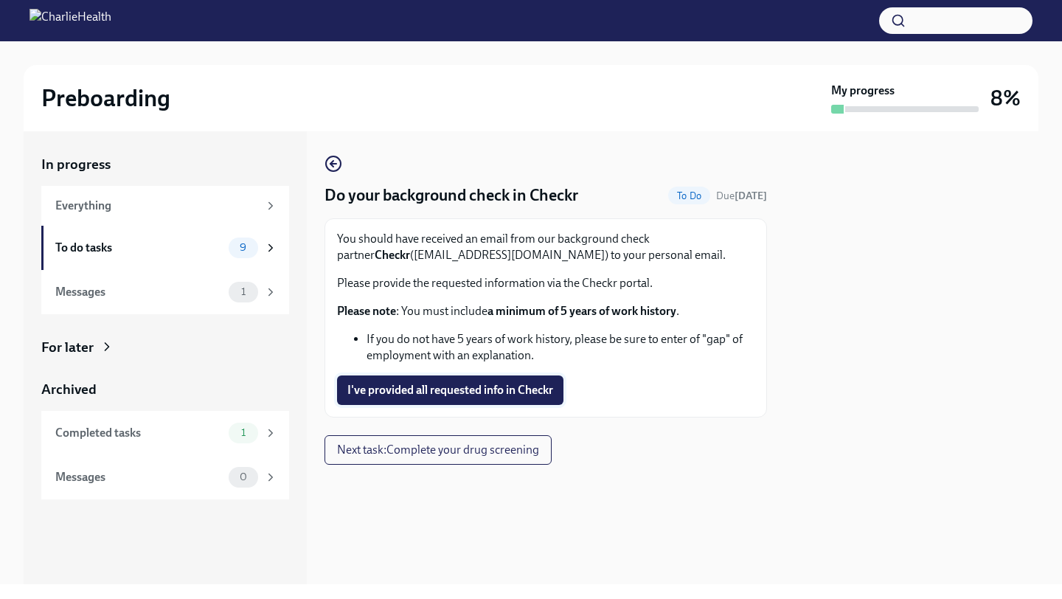
click at [418, 388] on span "I've provided all requested info in Checkr" at bounding box center [450, 390] width 206 height 15
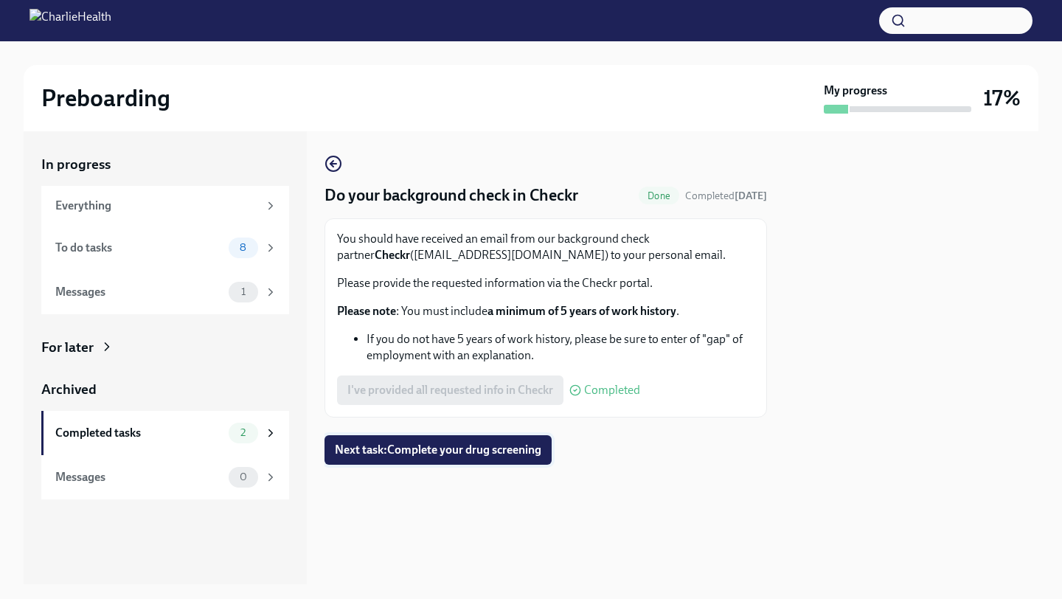
click at [432, 450] on span "Next task : Complete your drug screening" at bounding box center [438, 449] width 206 height 15
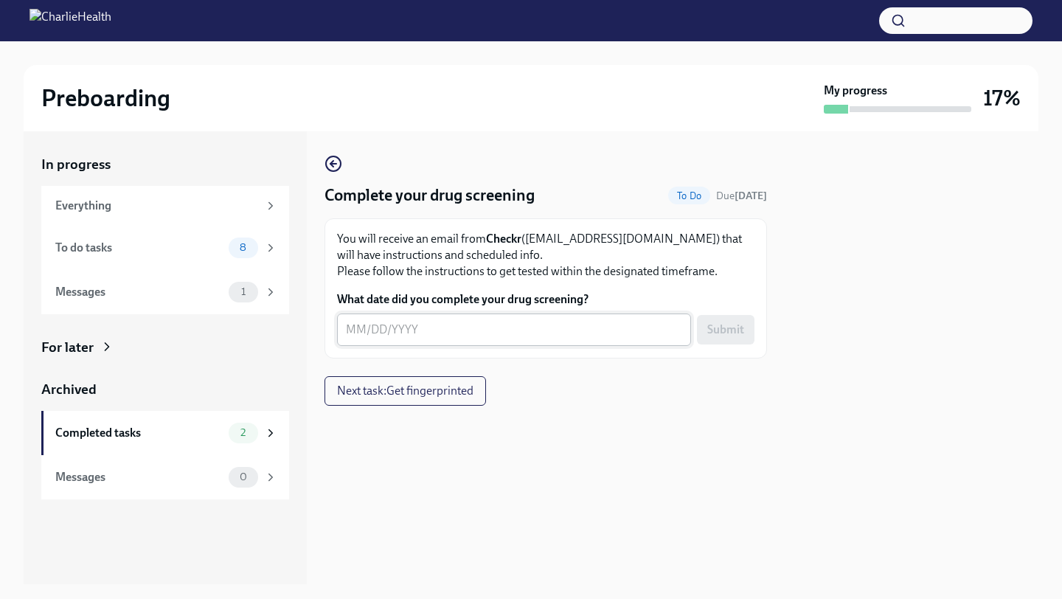
click at [476, 331] on textarea "What date did you complete your drug screening?" at bounding box center [514, 330] width 336 height 18
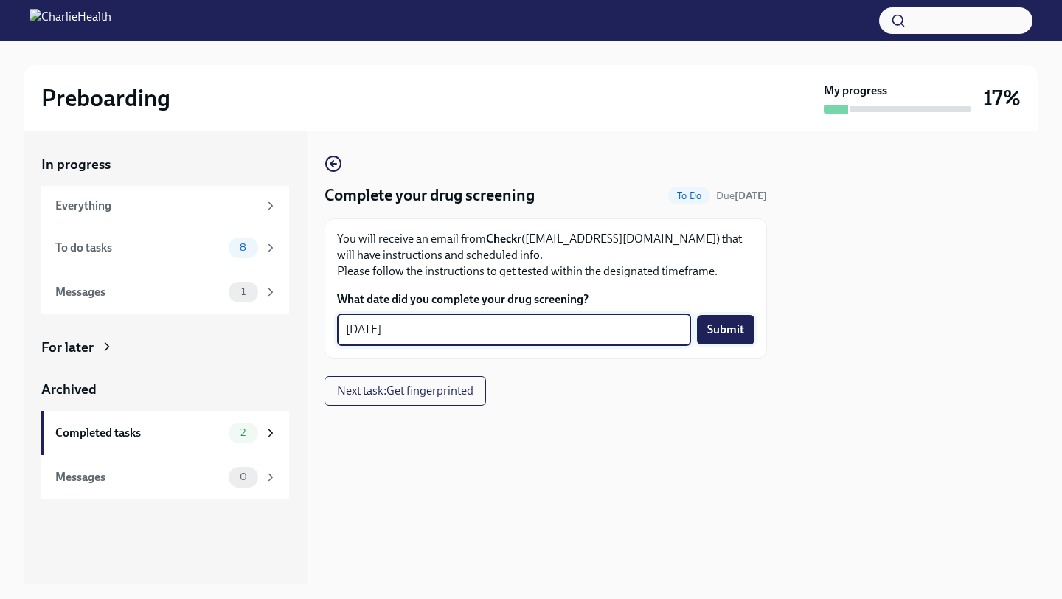
type textarea "[DATE]"
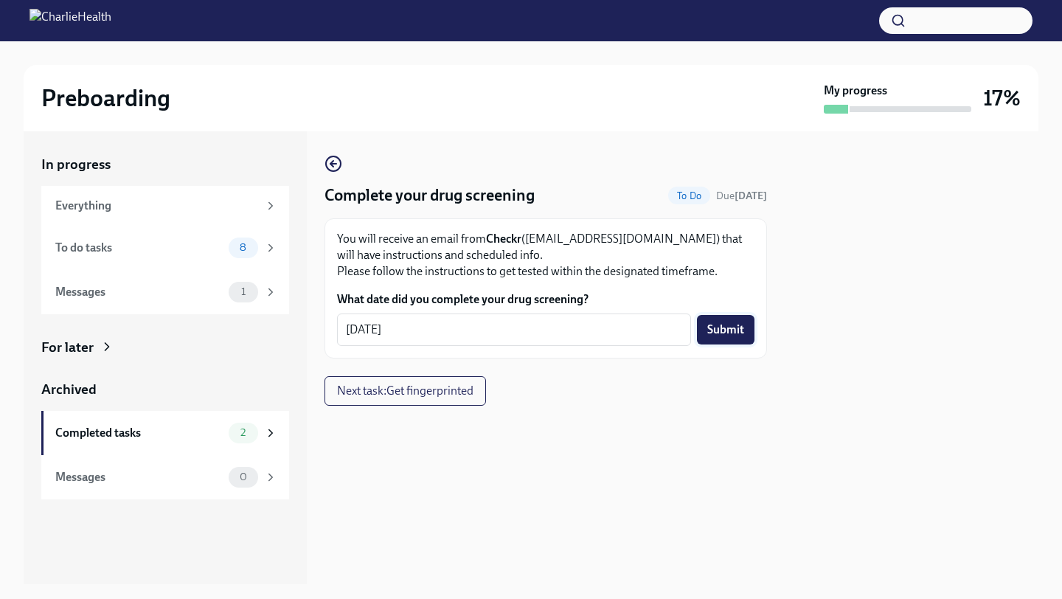
click at [736, 328] on span "Submit" at bounding box center [725, 329] width 37 height 15
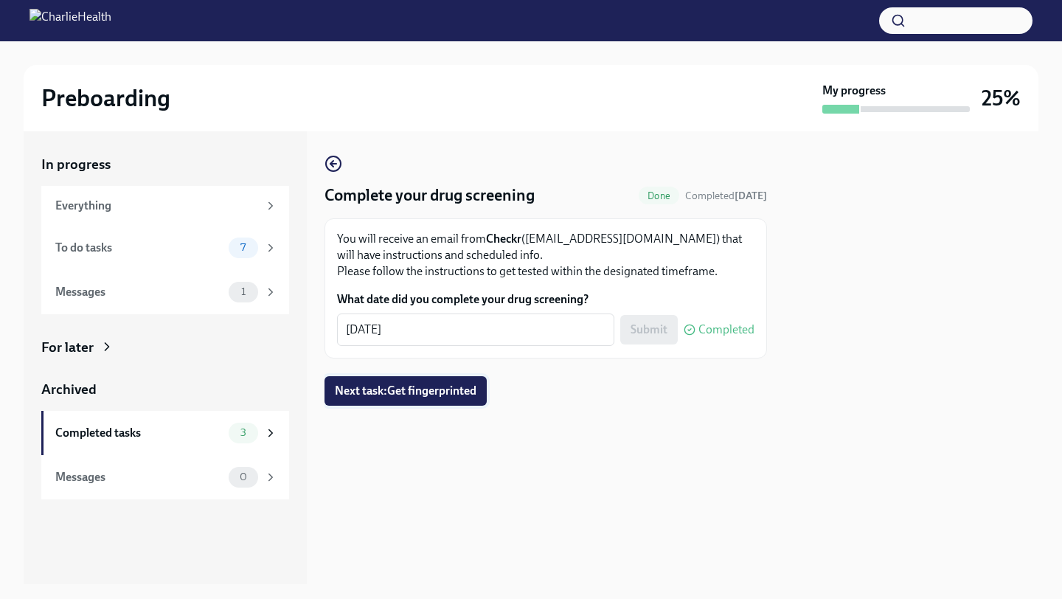
click at [431, 391] on span "Next task : Get fingerprinted" at bounding box center [406, 390] width 142 height 15
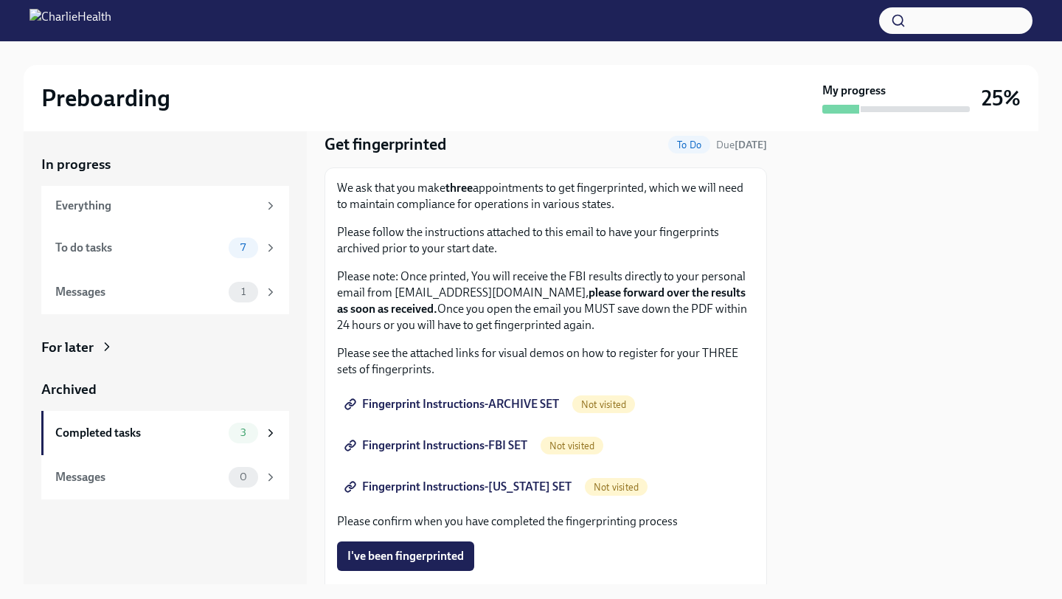
scroll to position [47, 0]
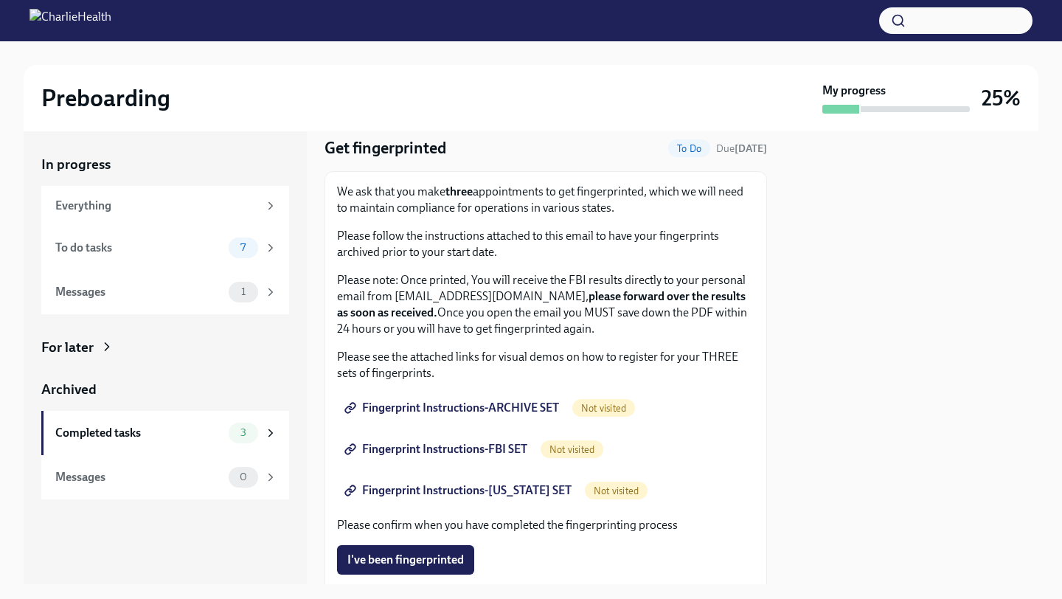
click at [479, 404] on span "Fingerprint Instructions-ARCHIVE SET" at bounding box center [453, 407] width 212 height 15
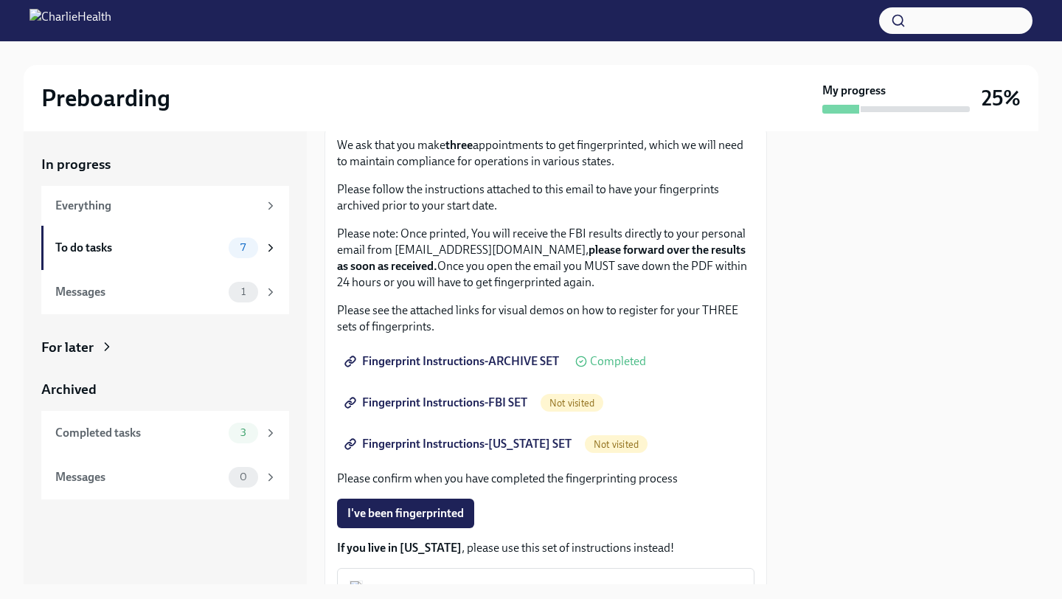
scroll to position [94, 0]
click at [459, 403] on span "Fingerprint Instructions-FBI SET" at bounding box center [437, 402] width 180 height 15
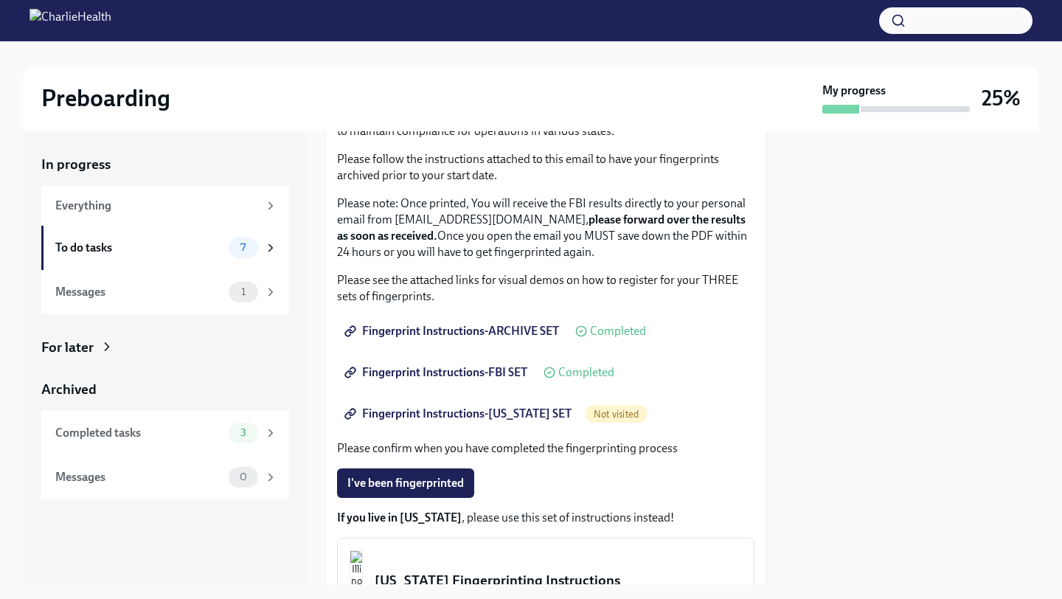
scroll to position [131, 0]
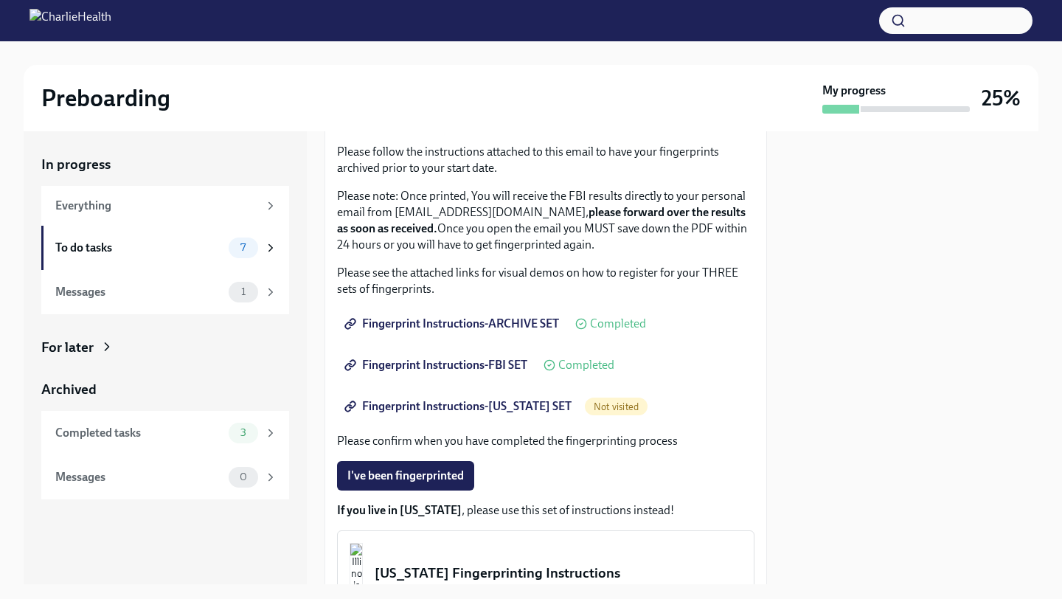
click at [608, 406] on span "Not visited" at bounding box center [616, 406] width 63 height 11
click at [521, 406] on span "Fingerprint Instructions-[US_STATE] SET" at bounding box center [459, 406] width 224 height 15
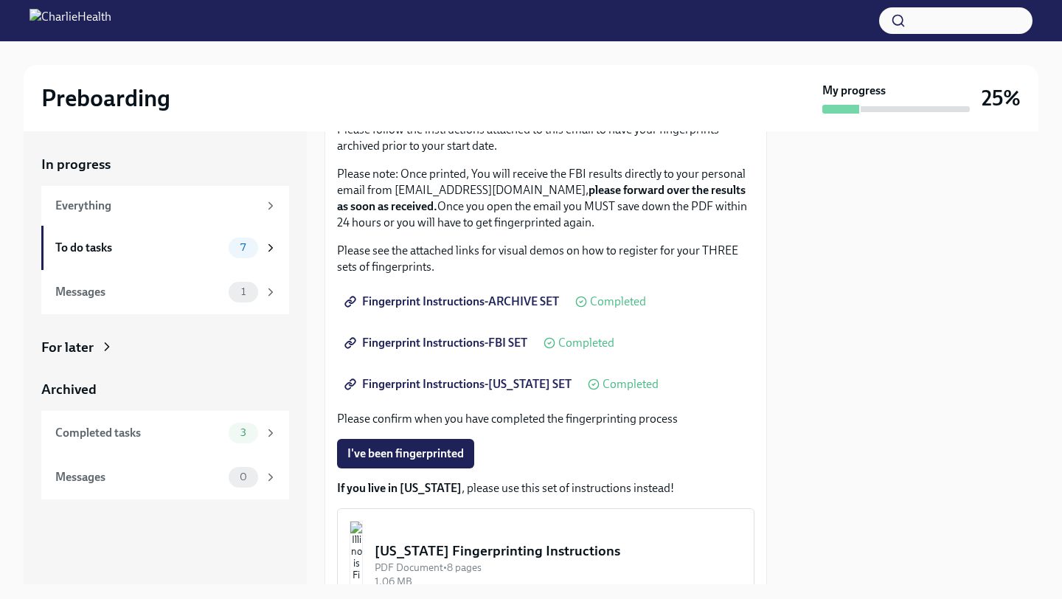
scroll to position [298, 0]
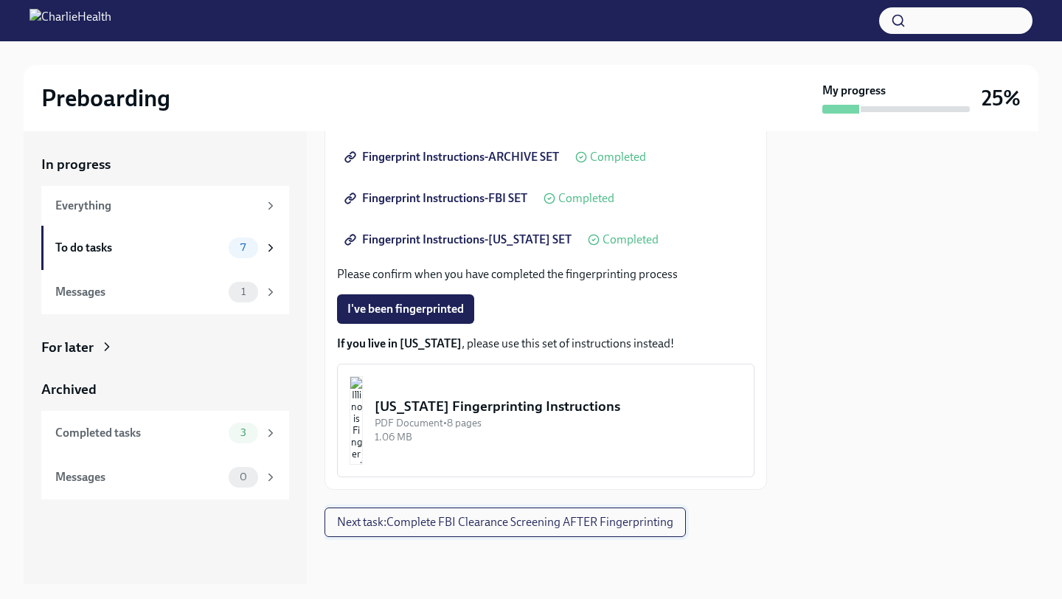
click at [538, 524] on span "Next task : Complete FBI Clearance Screening AFTER Fingerprinting" at bounding box center [505, 522] width 336 height 15
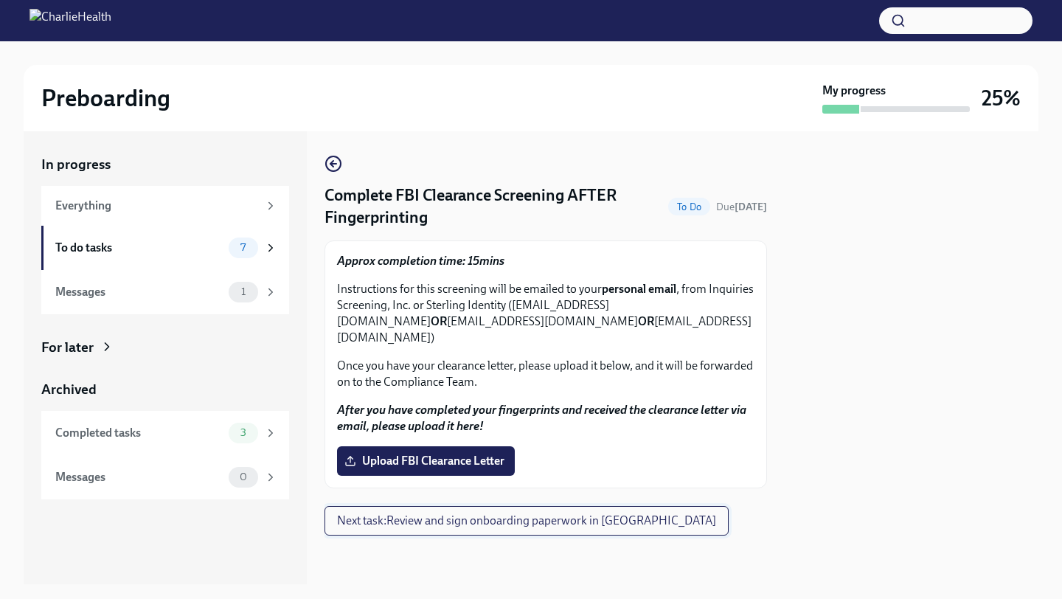
click at [511, 513] on span "Next task : Review and sign onboarding paperwork in [GEOGRAPHIC_DATA]" at bounding box center [526, 520] width 379 height 15
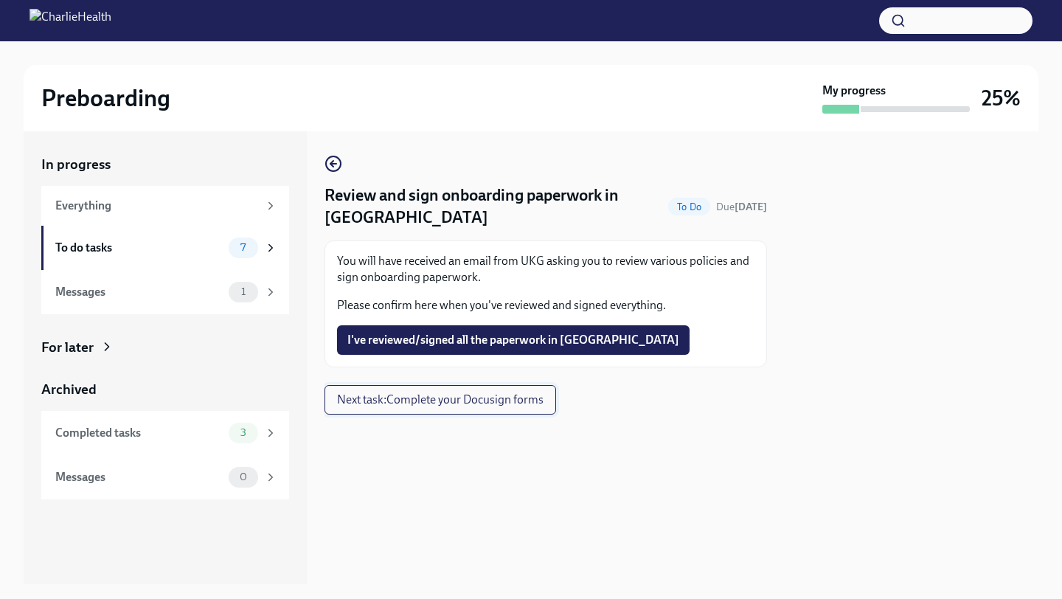
click at [487, 403] on span "Next task : Complete your Docusign forms" at bounding box center [440, 399] width 206 height 15
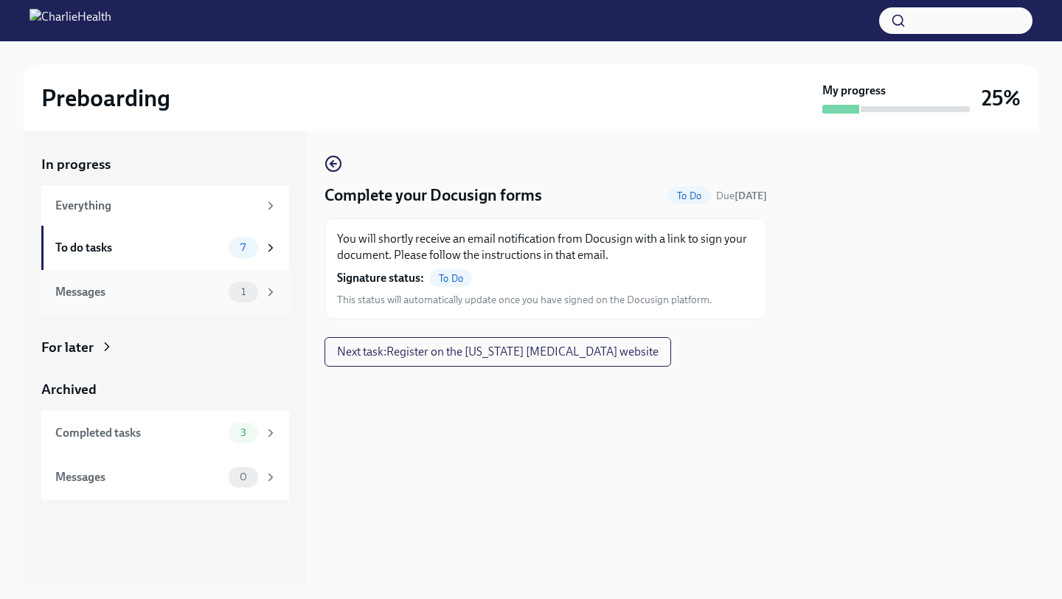
click at [260, 289] on div "1" at bounding box center [253, 292] width 49 height 21
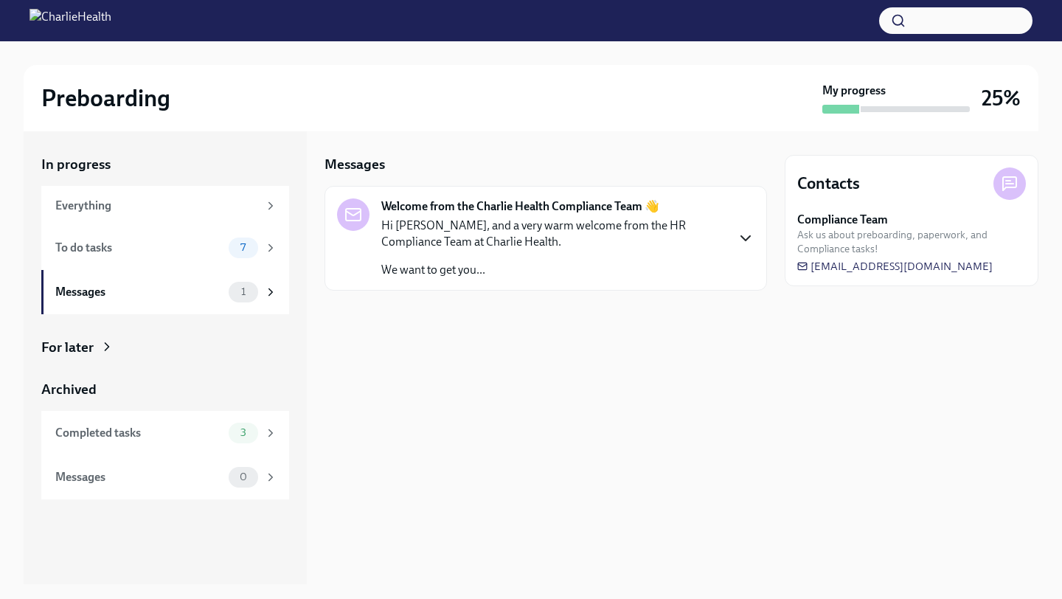
click at [745, 234] on icon "button" at bounding box center [746, 238] width 18 height 18
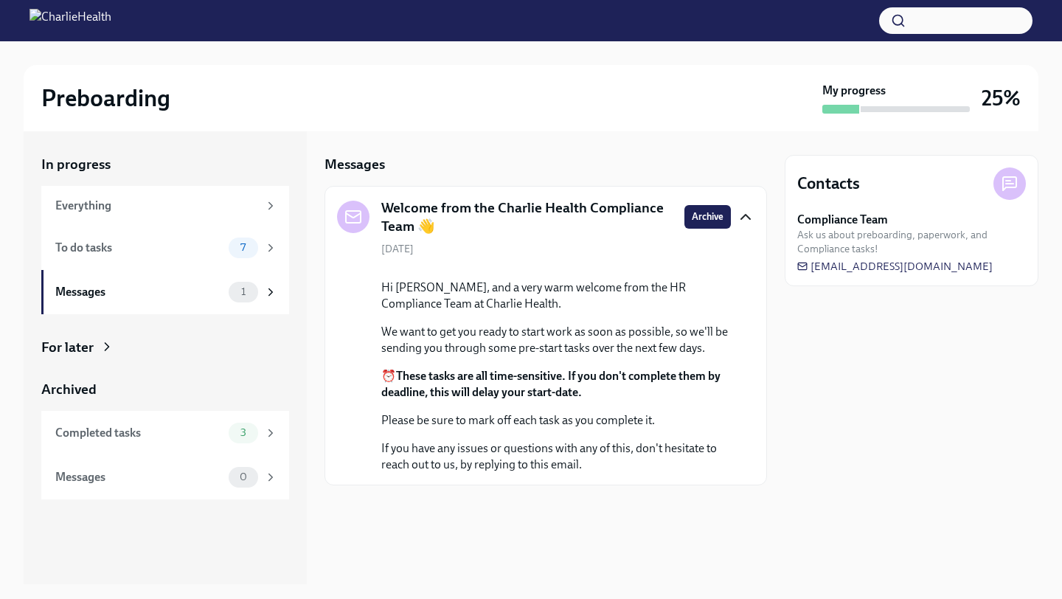
scroll to position [49, 0]
click at [272, 243] on icon at bounding box center [270, 247] width 13 height 13
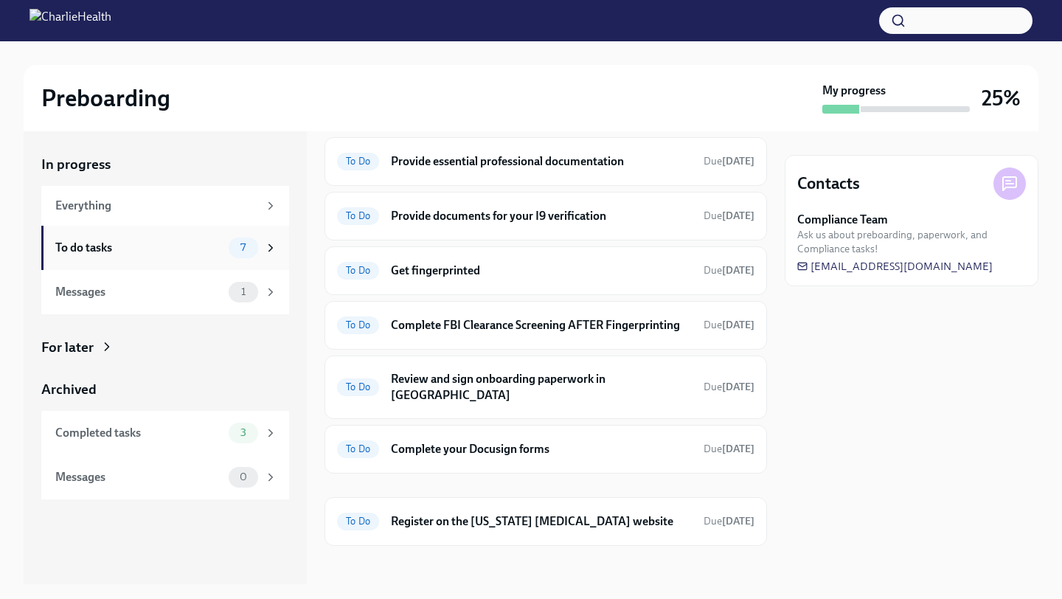
scroll to position [42, 0]
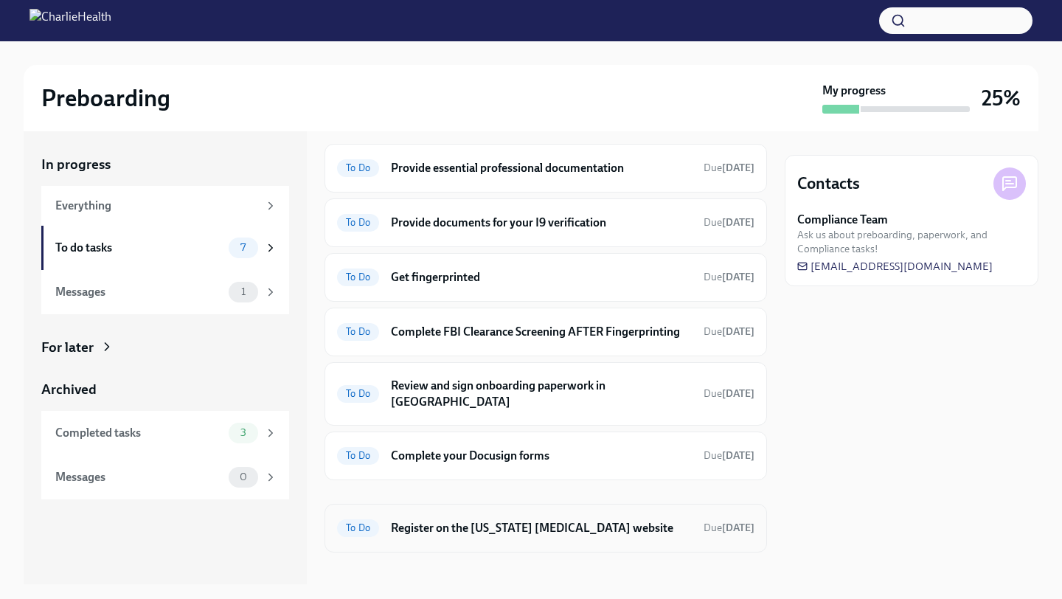
click at [486, 520] on h6 "Register on the [US_STATE] [MEDICAL_DATA] website" at bounding box center [541, 528] width 301 height 16
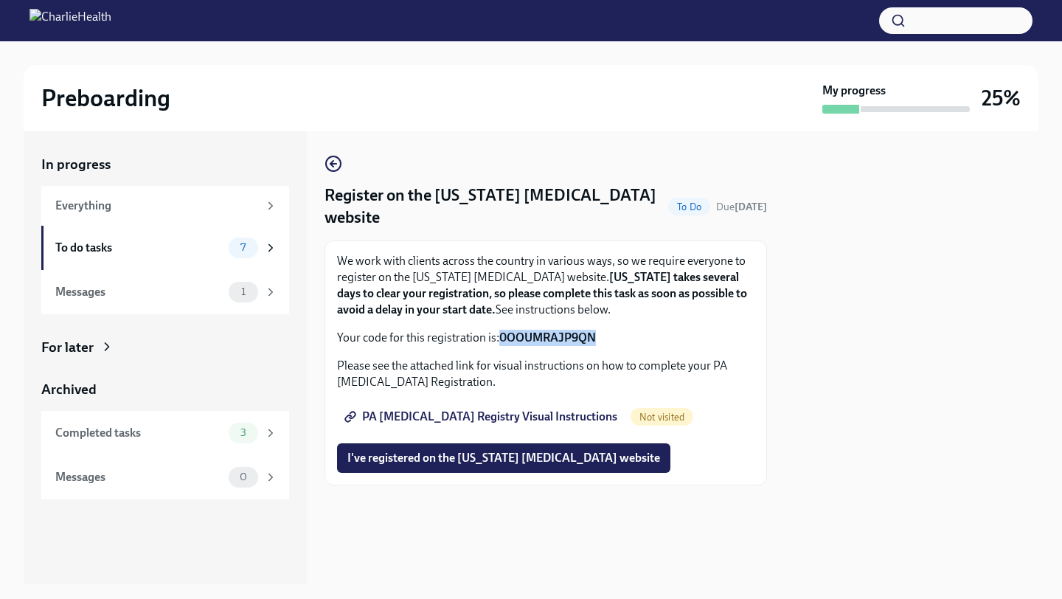
drag, startPoint x: 500, startPoint y: 335, endPoint x: 598, endPoint y: 334, distance: 98.1
click at [598, 334] on p "Your code for this registration is: 0OOUMRAJP9QN" at bounding box center [545, 338] width 417 height 16
copy strong "0OOUMRAJP9QN"
click at [489, 419] on span "PA [MEDICAL_DATA] Registry Visual Instructions" at bounding box center [482, 416] width 270 height 15
drag, startPoint x: 500, startPoint y: 338, endPoint x: 605, endPoint y: 343, distance: 105.6
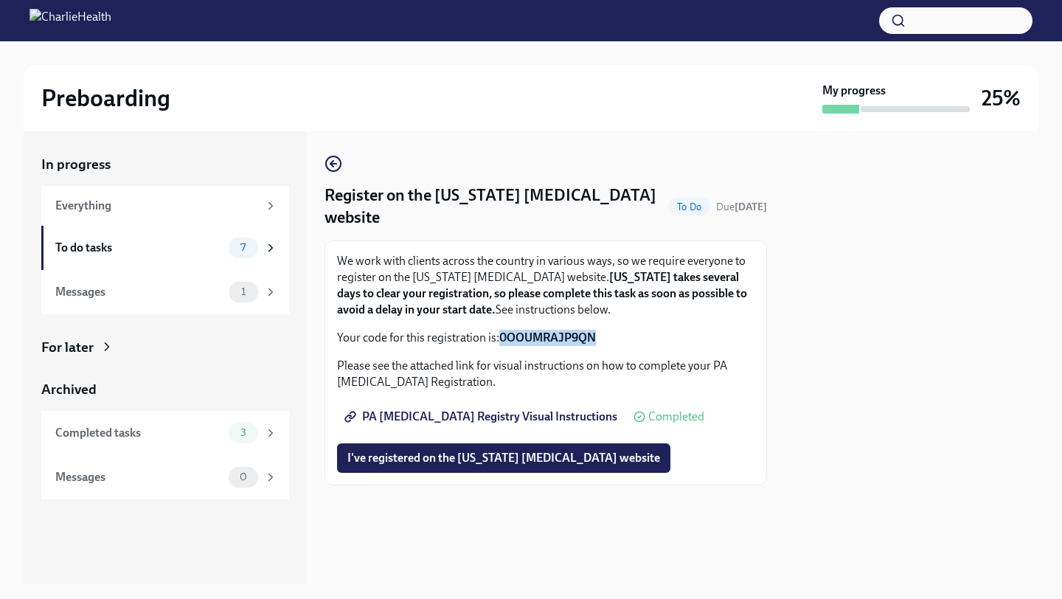
click at [605, 343] on p "Your code for this registration is: 0OOUMRAJP9QN" at bounding box center [545, 338] width 417 height 16
copy strong "0OOUMRAJP9QN"
click at [507, 458] on span "I've registered on the [US_STATE] [MEDICAL_DATA] website" at bounding box center [503, 458] width 313 height 15
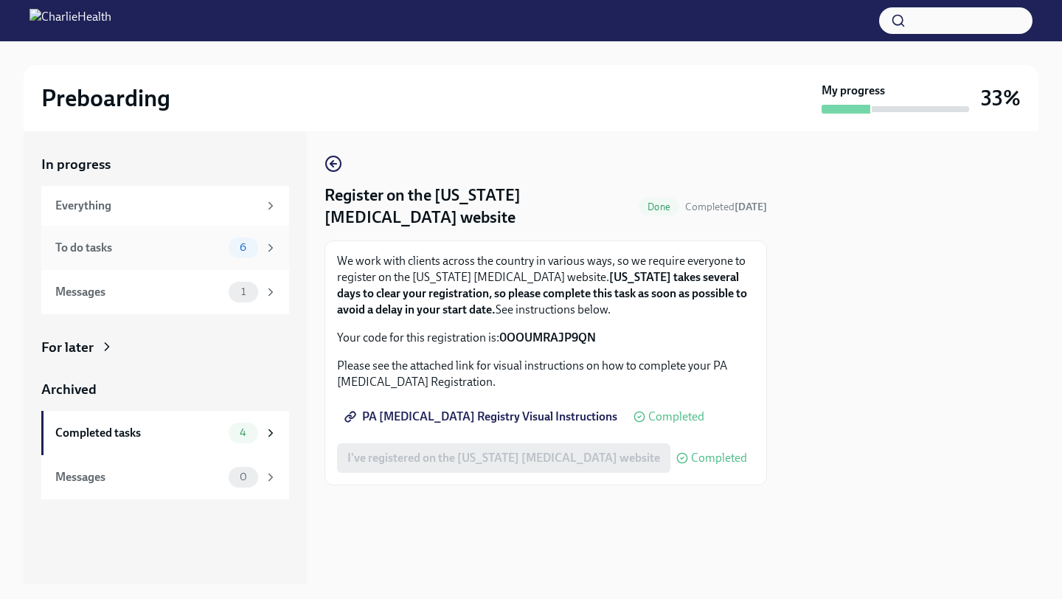
click at [274, 249] on icon at bounding box center [270, 247] width 13 height 13
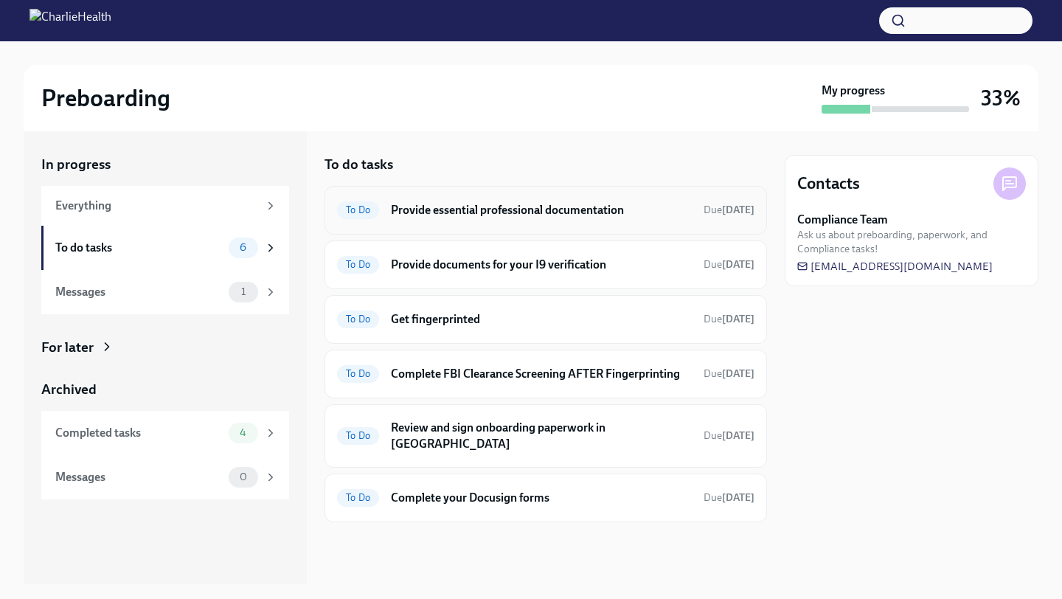
click at [463, 209] on h6 "Provide essential professional documentation" at bounding box center [541, 210] width 301 height 16
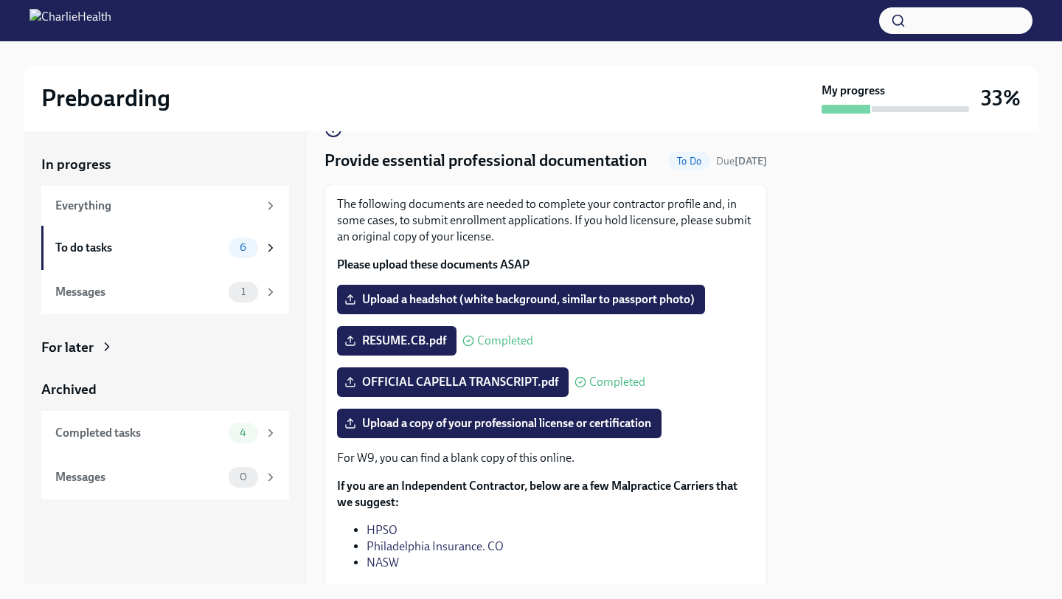
scroll to position [42, 0]
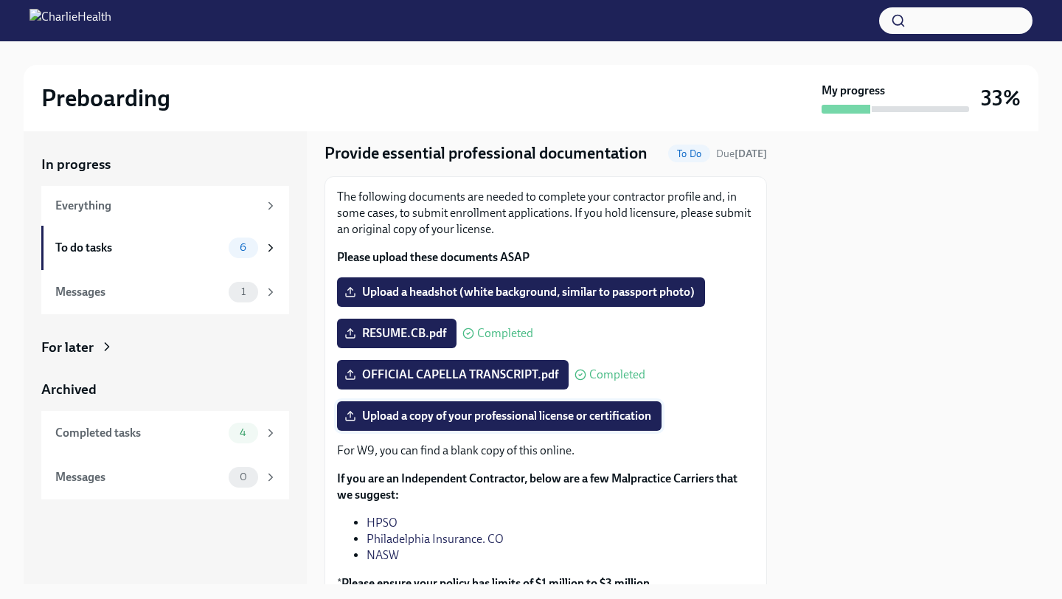
click at [462, 414] on span "Upload a copy of your professional license or certification" at bounding box center [499, 416] width 304 height 15
click at [0, 0] on input "Upload a copy of your professional license or certification" at bounding box center [0, 0] width 0 height 0
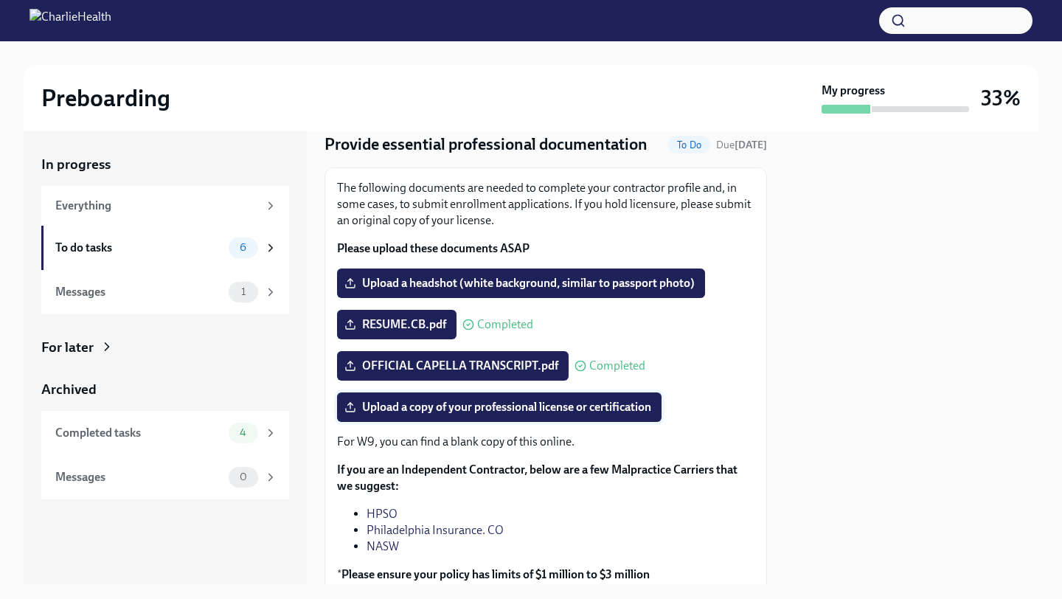
click at [428, 415] on label "Upload a copy of your professional license or certification" at bounding box center [499, 406] width 324 height 29
click at [0, 0] on input "Upload a copy of your professional license or certification" at bounding box center [0, 0] width 0 height 0
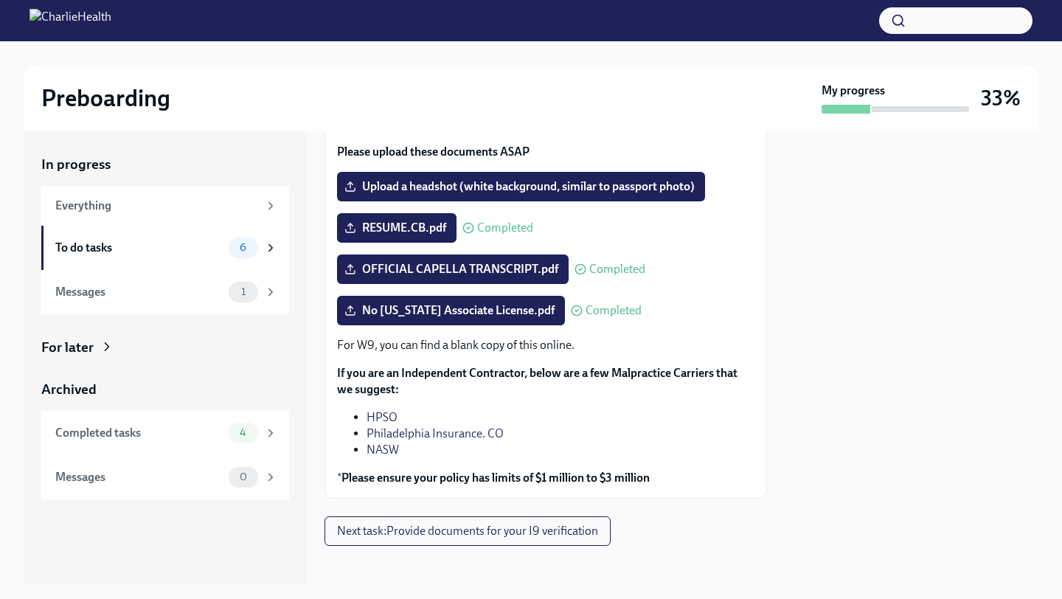
scroll to position [156, 0]
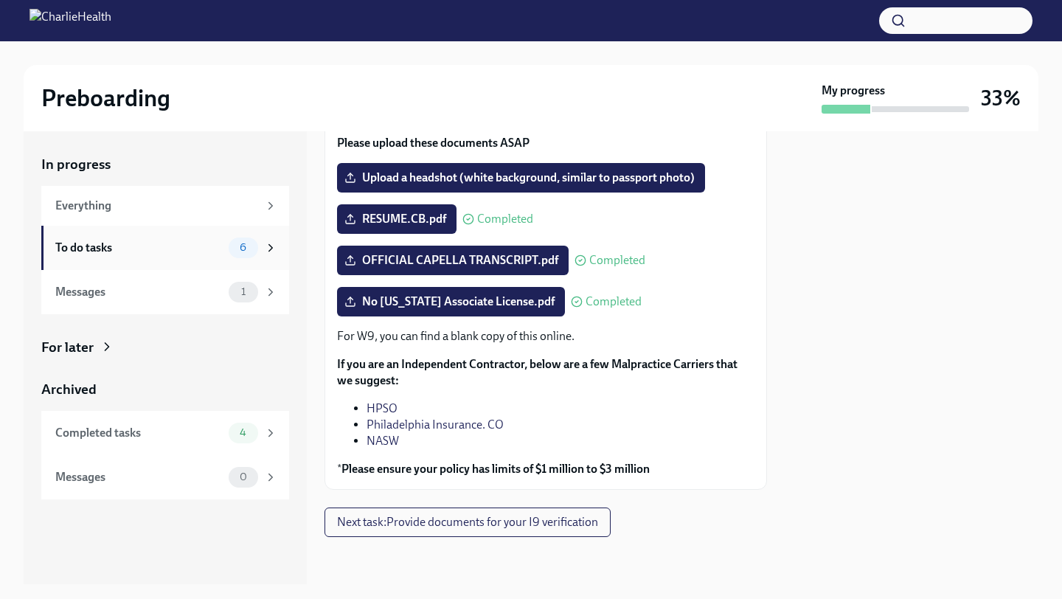
click at [272, 243] on icon at bounding box center [270, 247] width 13 height 13
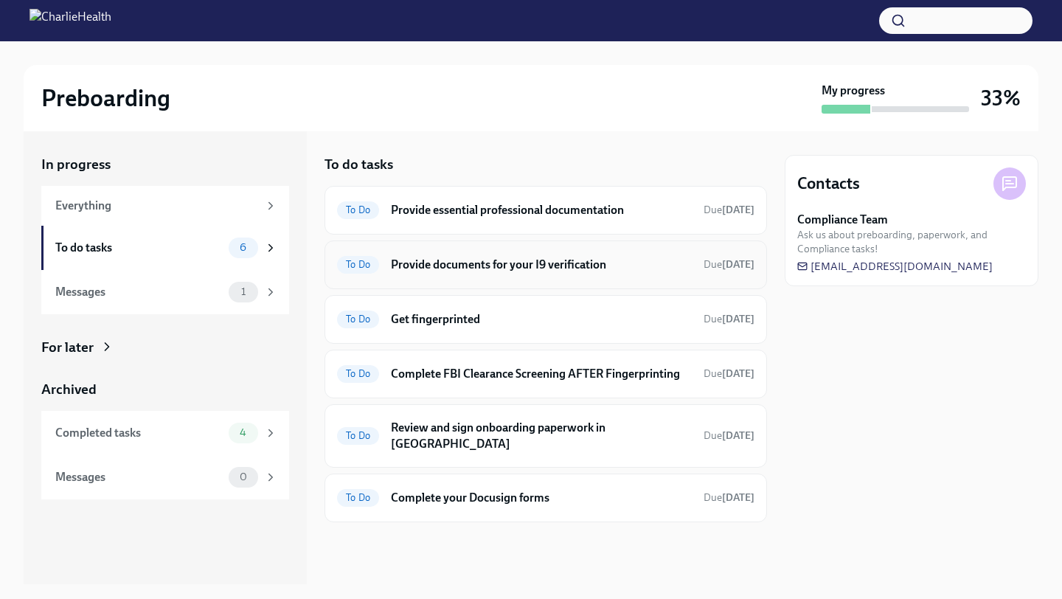
click at [479, 266] on h6 "Provide documents for your I9 verification" at bounding box center [541, 265] width 301 height 16
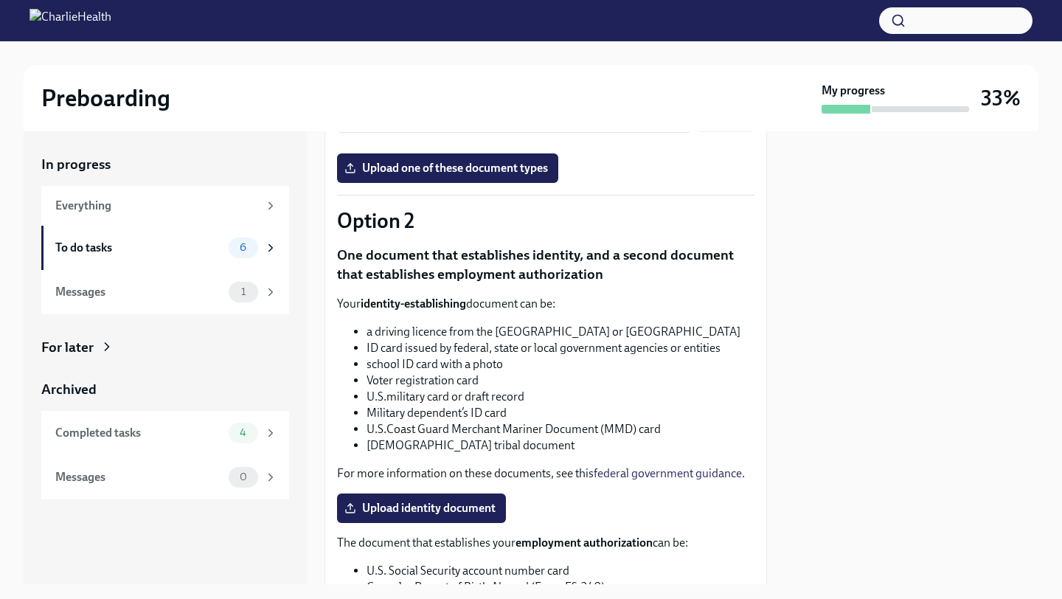
scroll to position [429, 0]
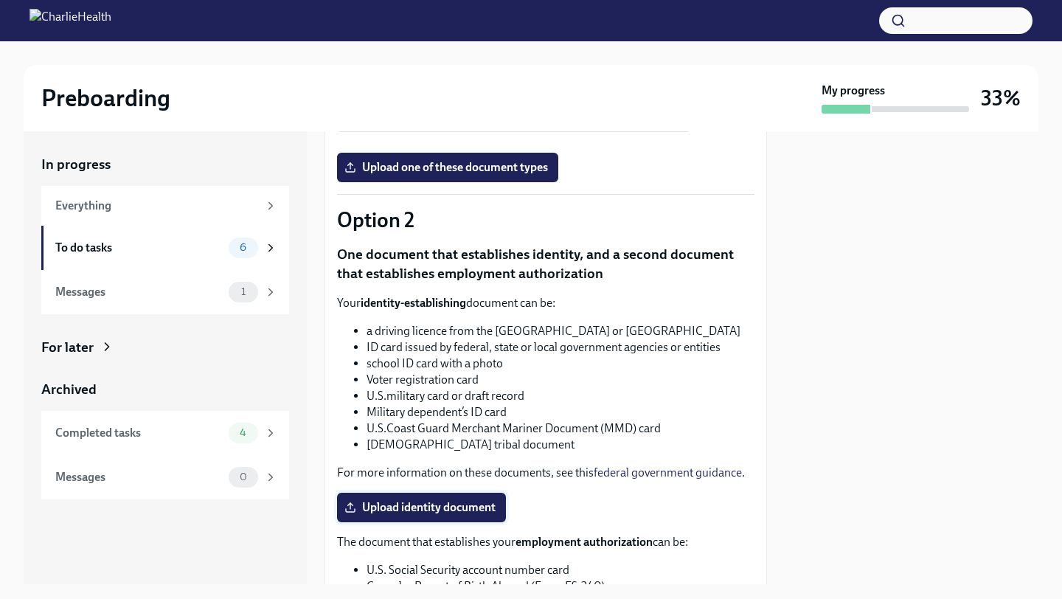
click at [421, 510] on span "Upload identity document" at bounding box center [421, 507] width 148 height 15
click at [0, 0] on input "Upload identity document" at bounding box center [0, 0] width 0 height 0
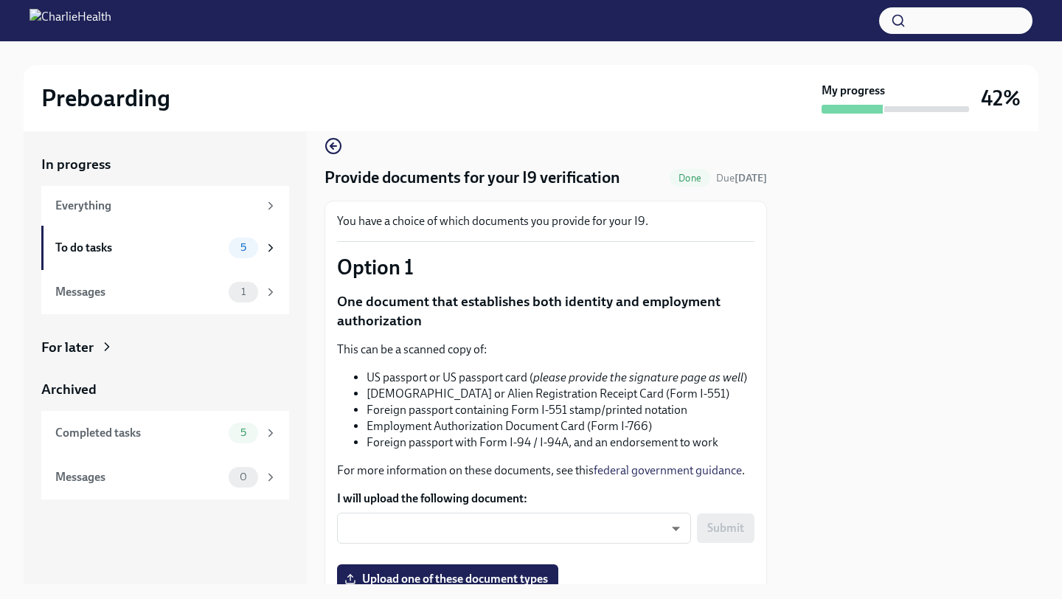
scroll to position [19, 0]
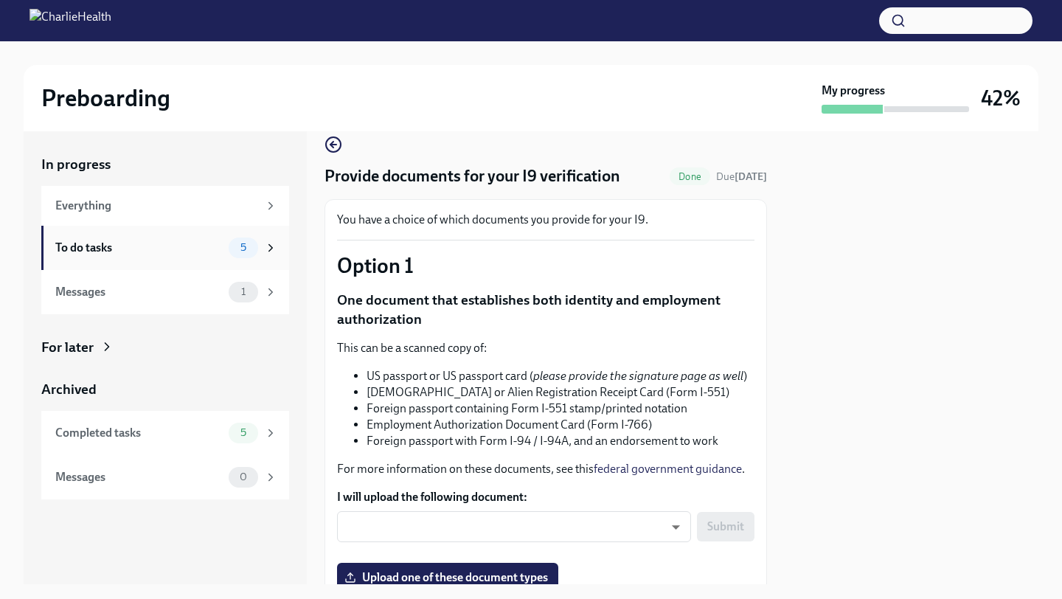
click at [247, 249] on span "5" at bounding box center [244, 247] width 24 height 11
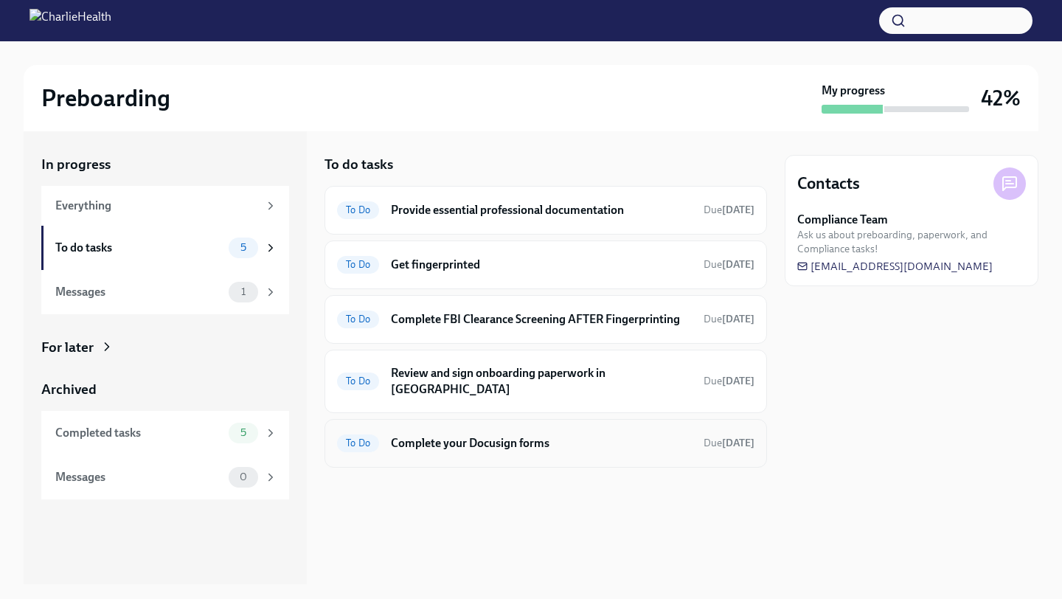
click at [434, 435] on h6 "Complete your Docusign forms" at bounding box center [541, 443] width 301 height 16
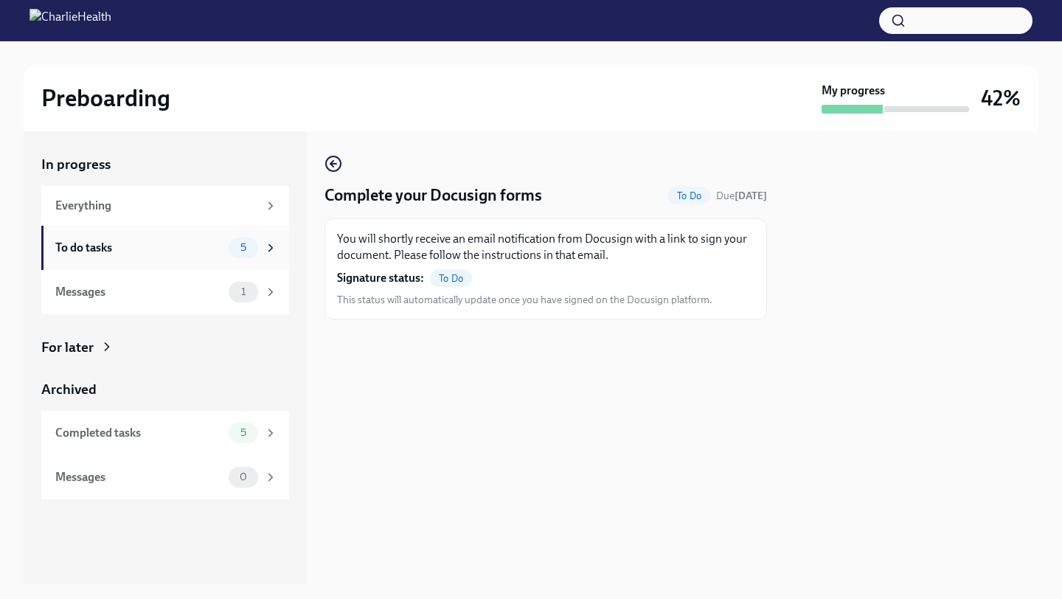
click at [273, 249] on icon at bounding box center [270, 247] width 13 height 13
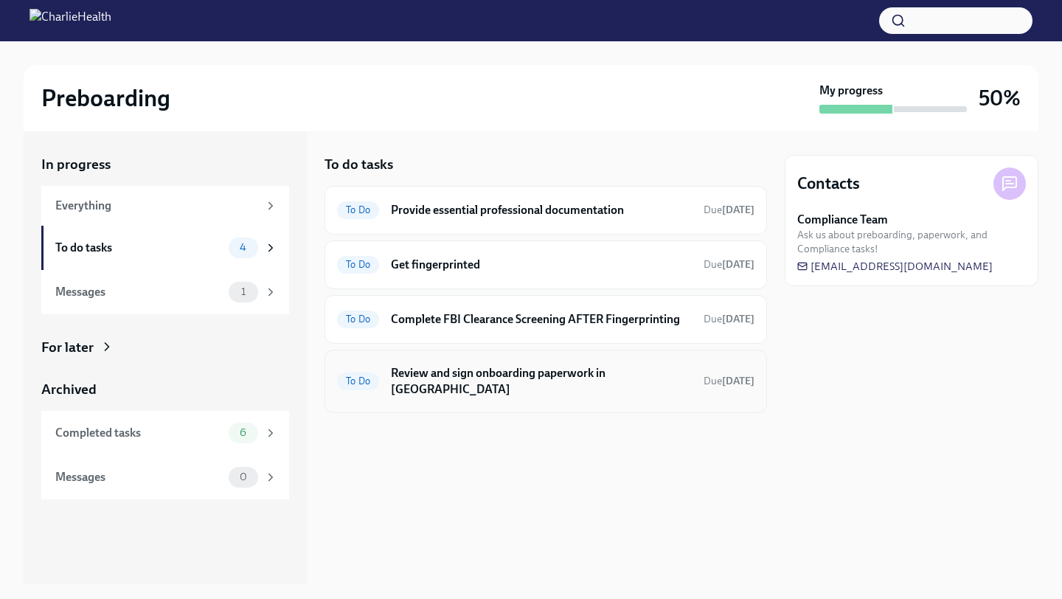
click at [448, 370] on h6 "Review and sign onboarding paperwork in [GEOGRAPHIC_DATA]" at bounding box center [541, 381] width 301 height 32
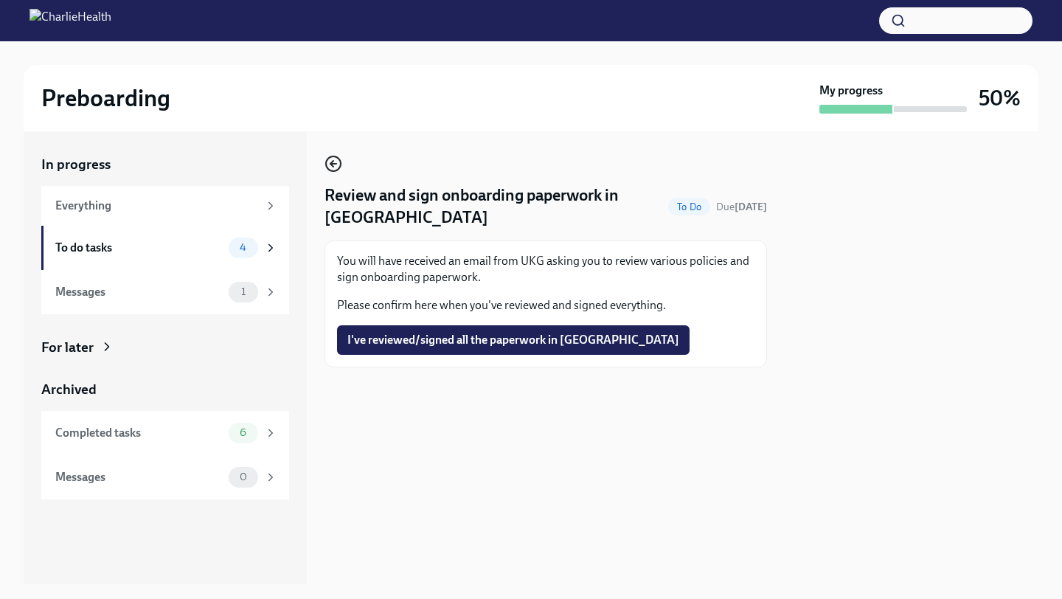
click at [336, 162] on icon "button" at bounding box center [333, 164] width 18 height 18
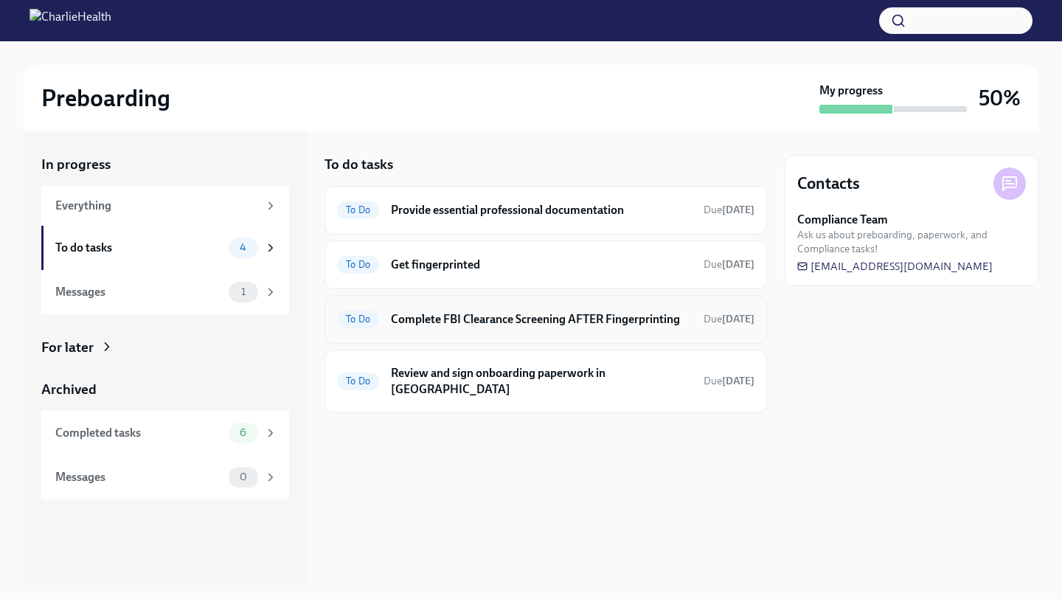
click at [476, 318] on h6 "Complete FBI Clearance Screening AFTER Fingerprinting" at bounding box center [541, 319] width 301 height 16
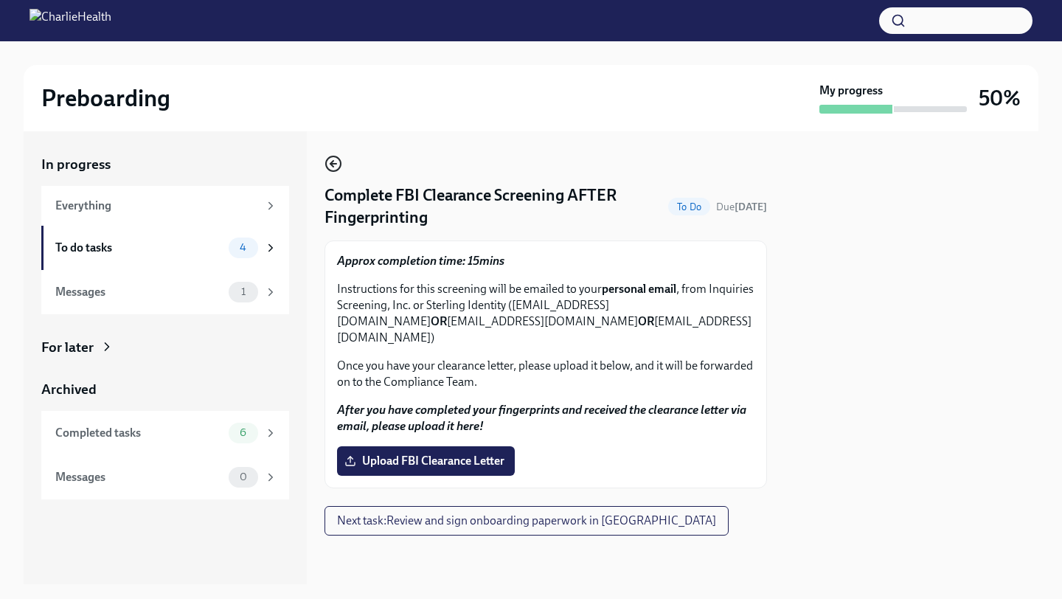
click at [333, 168] on icon "button" at bounding box center [333, 164] width 18 height 18
